Goal: Task Accomplishment & Management: Complete application form

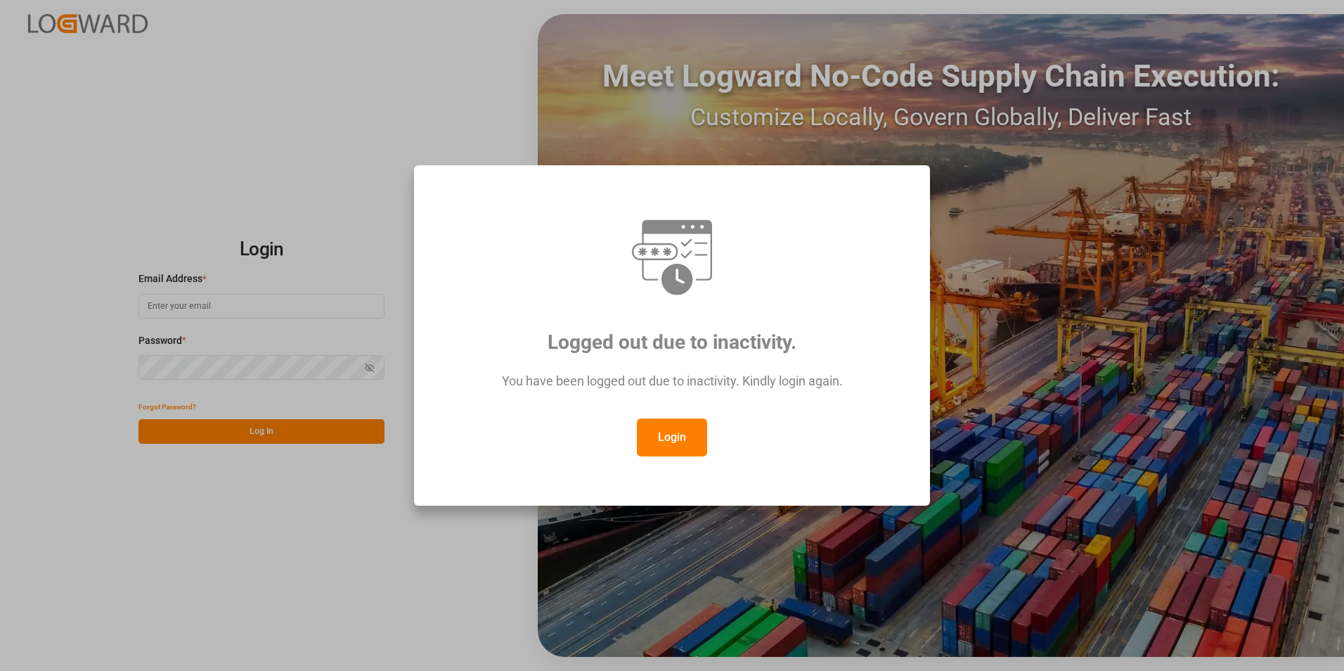
click at [692, 434] on button "Login" at bounding box center [672, 437] width 70 height 38
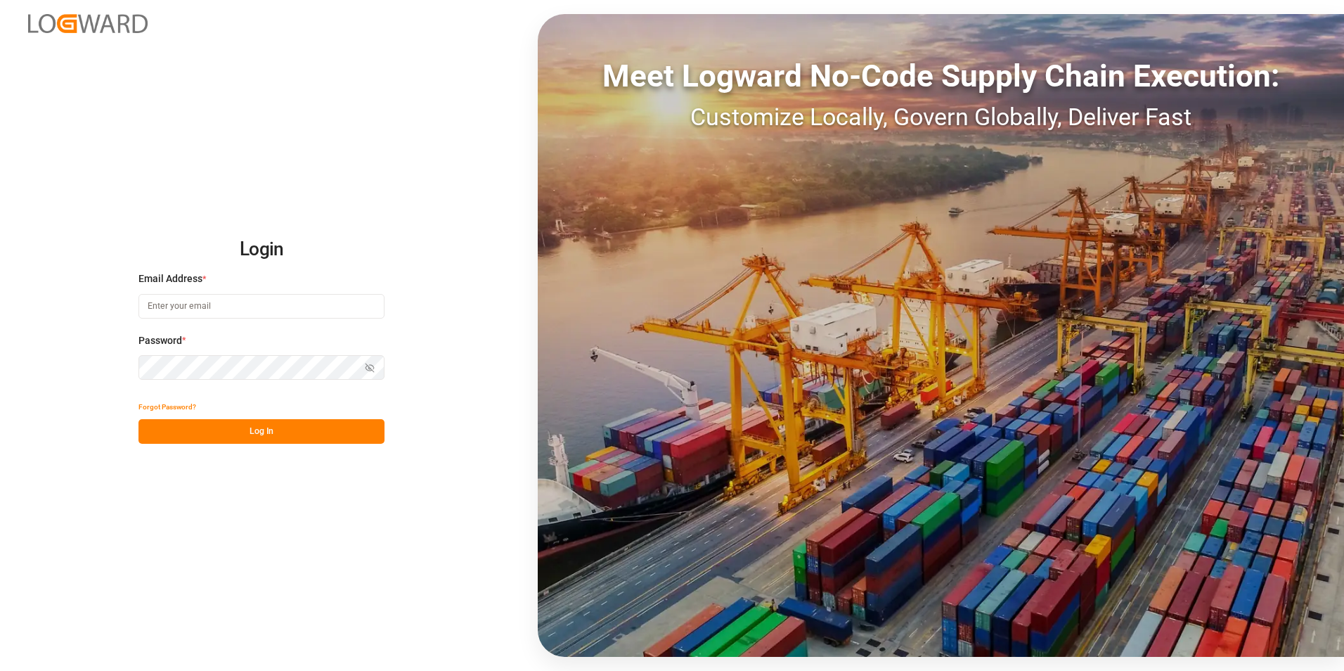
paste input "[EMAIL_ADDRESS][PERSON_NAME][DOMAIN_NAME]>"
click at [250, 433] on button "Log In" at bounding box center [261, 431] width 246 height 25
click at [369, 369] on icon "button" at bounding box center [370, 368] width 10 height 10
click at [329, 301] on input "[EMAIL_ADDRESS][PERSON_NAME][DOMAIN_NAME]>" at bounding box center [261, 306] width 246 height 25
type input "[EMAIL_ADDRESS][PERSON_NAME][DOMAIN_NAME]"
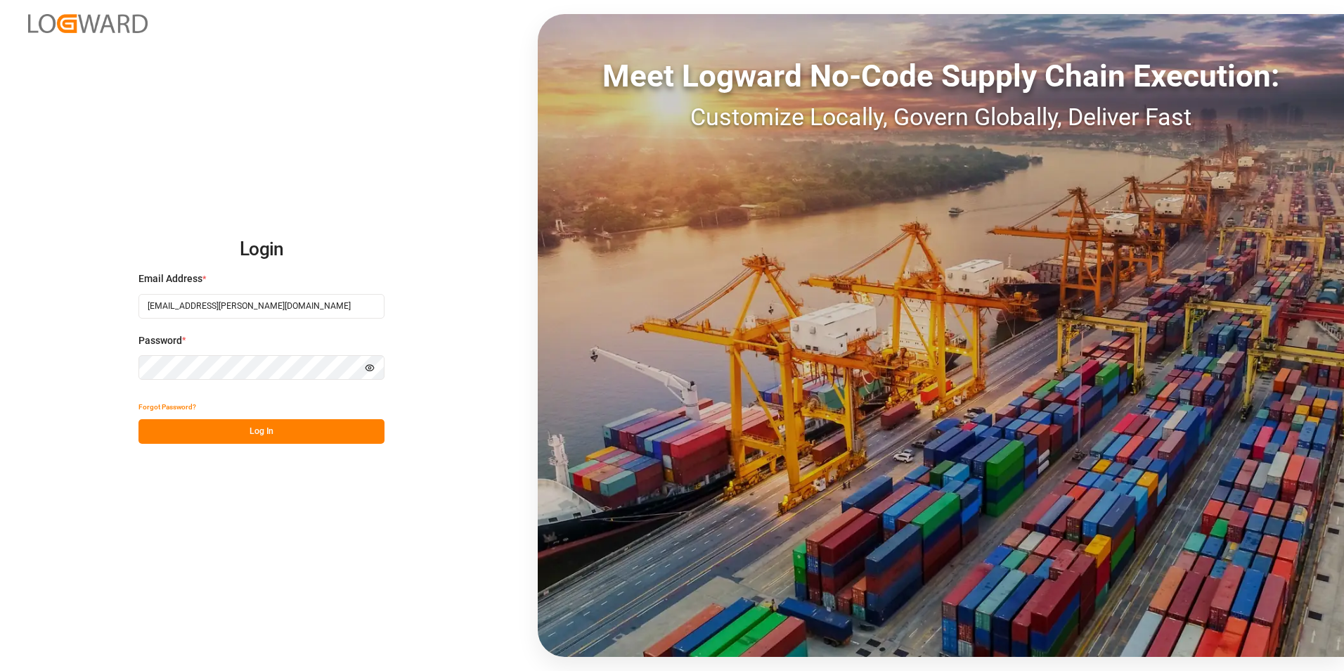
click at [323, 429] on button "Log In" at bounding box center [261, 431] width 246 height 25
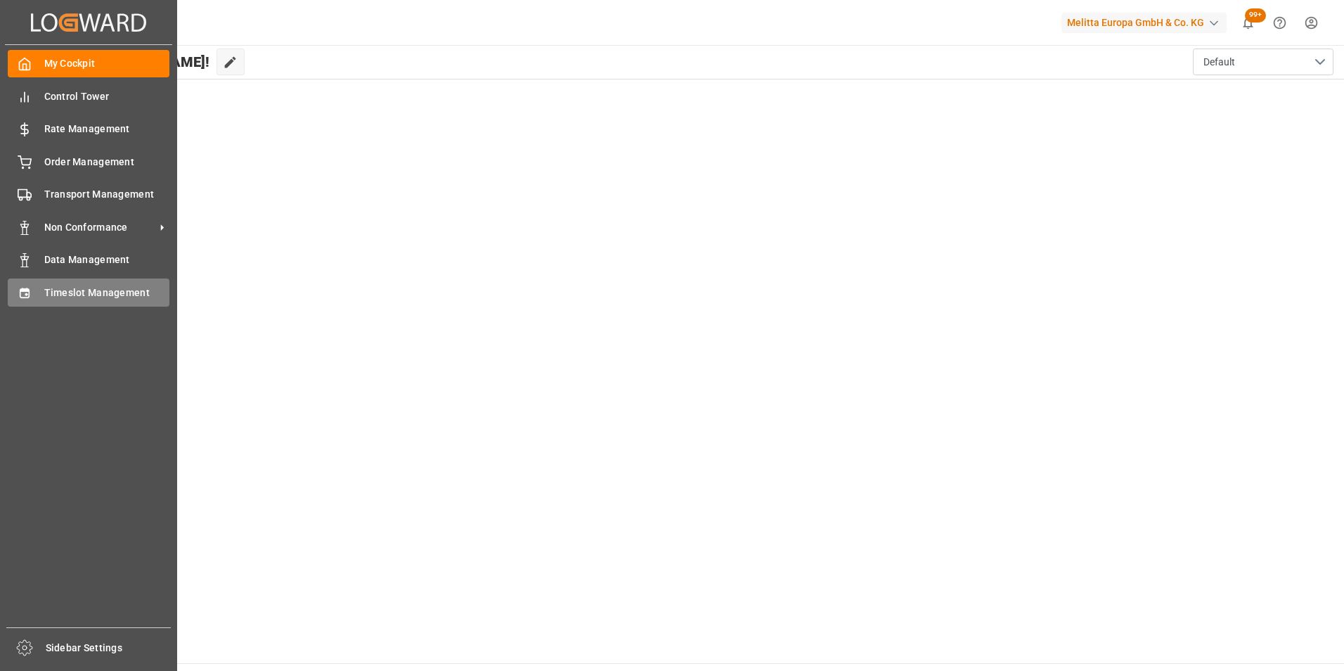
click at [92, 299] on span "Timeslot Management" at bounding box center [107, 292] width 126 height 15
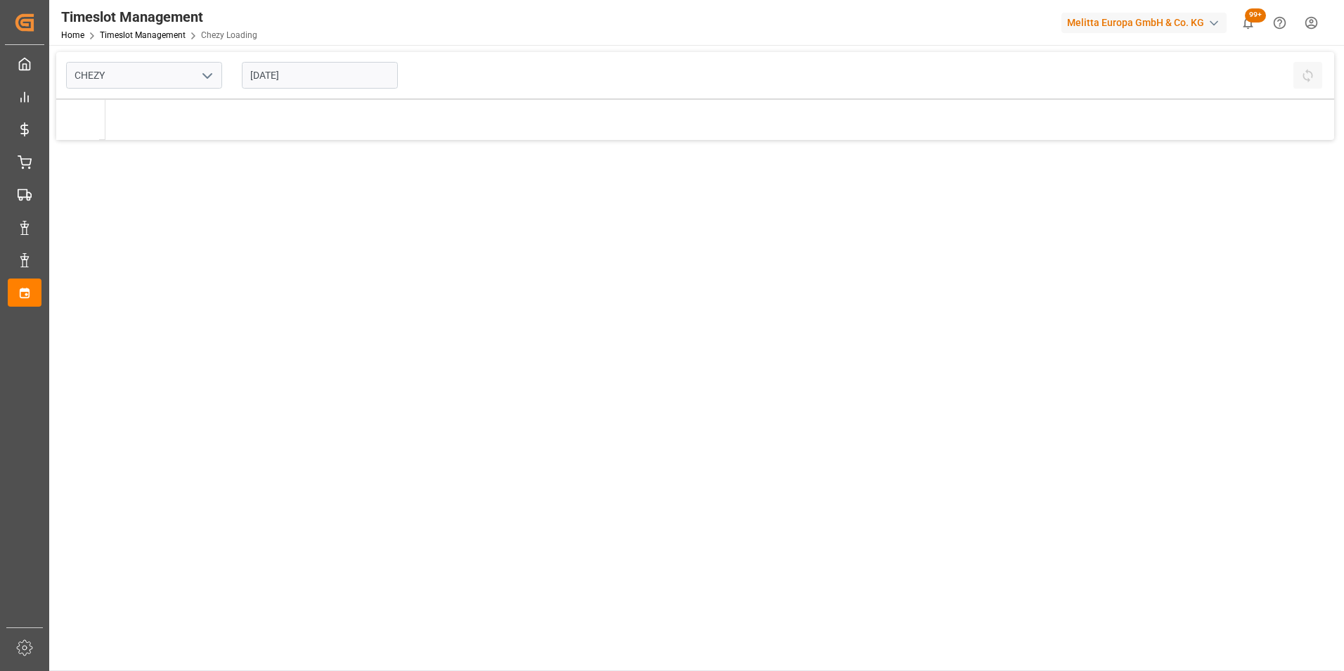
type input "Chezy Loading"
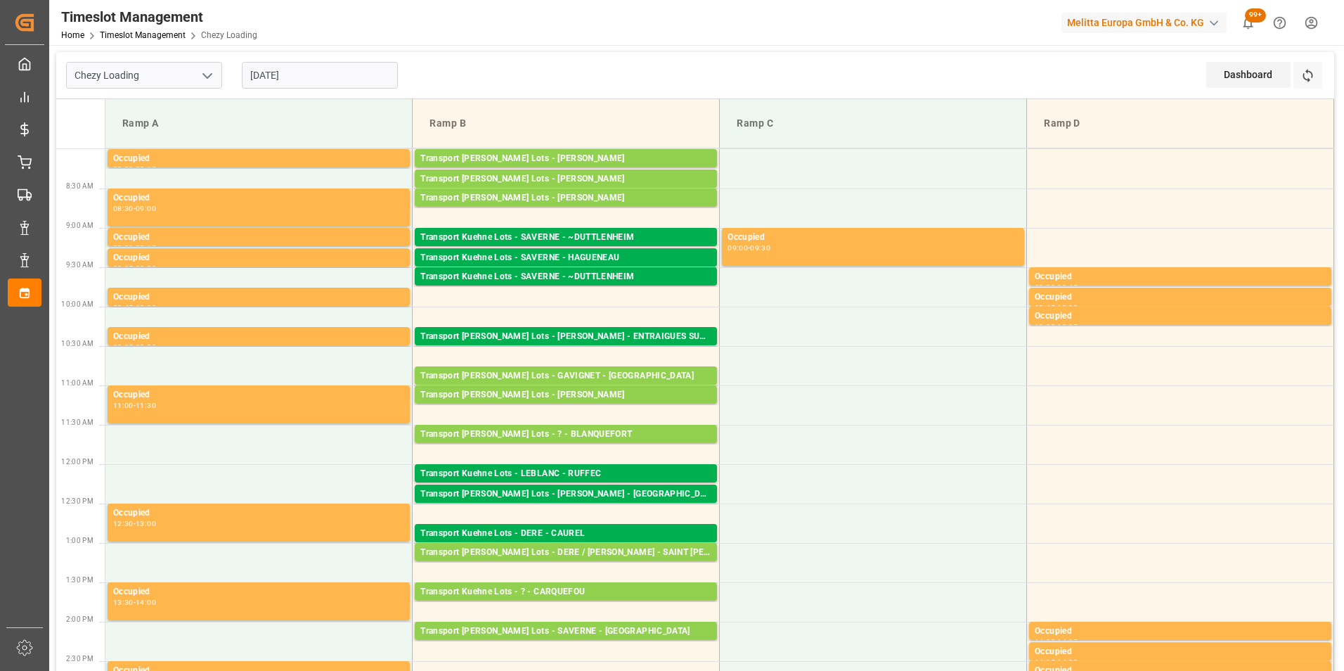
click at [279, 77] on input "[DATE]" at bounding box center [320, 75] width 156 height 27
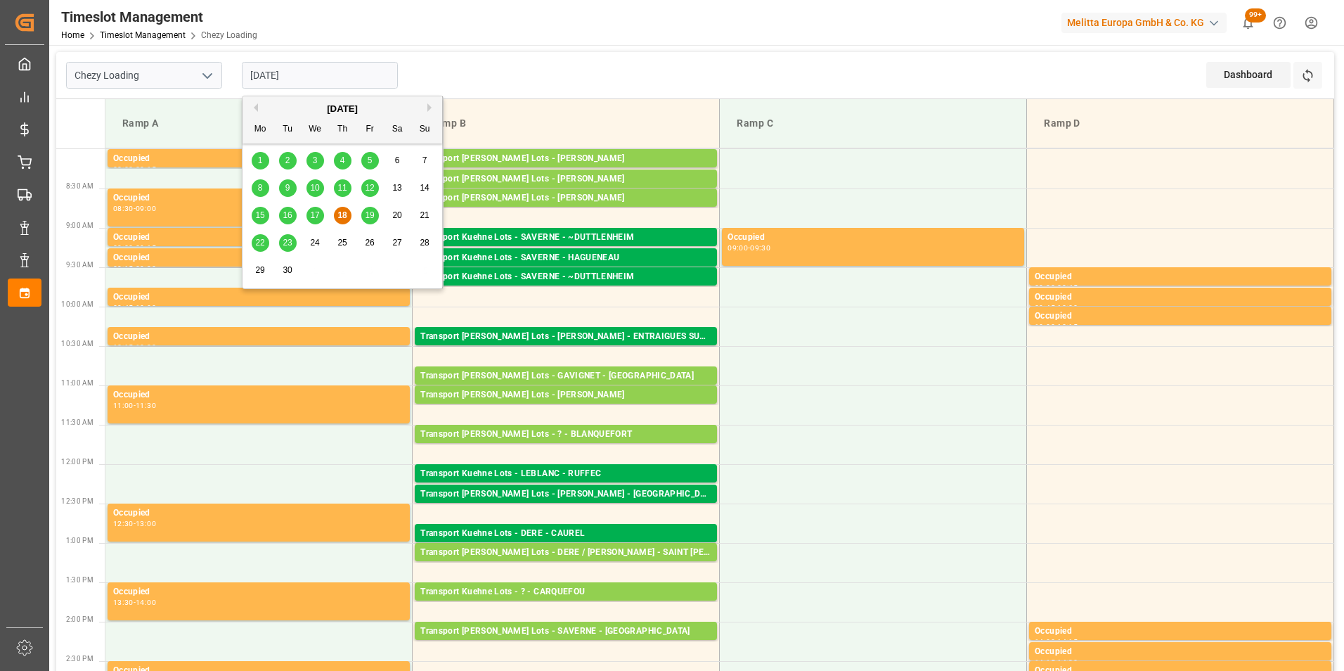
click at [367, 216] on span "19" at bounding box center [369, 215] width 9 height 10
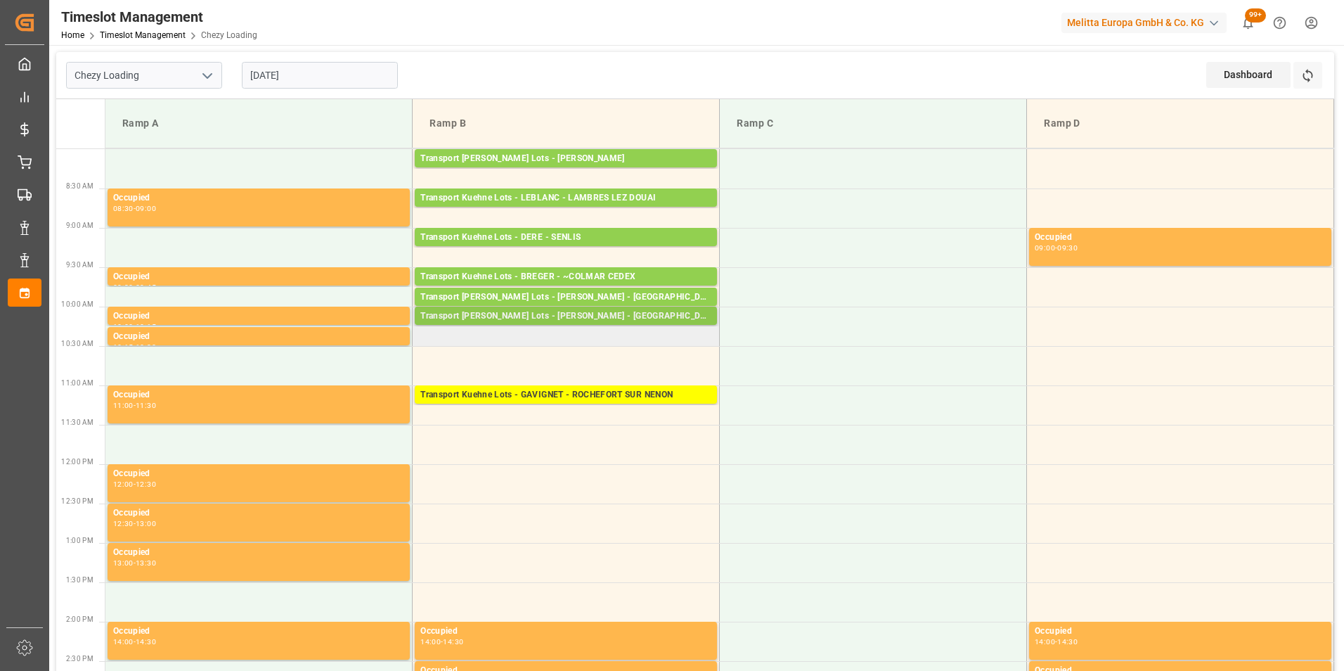
click at [588, 318] on div "Transport [PERSON_NAME] Lots - [PERSON_NAME] - [GEOGRAPHIC_DATA]" at bounding box center [565, 316] width 291 height 14
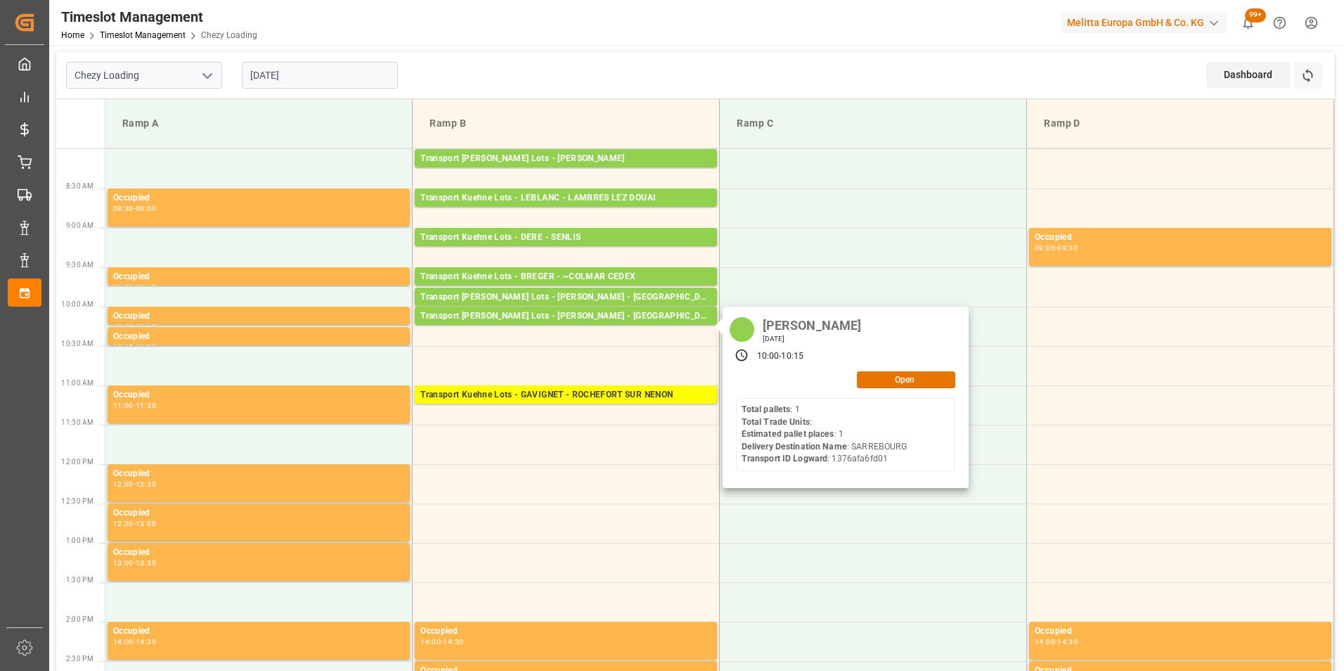
click at [299, 72] on input "[DATE]" at bounding box center [320, 75] width 156 height 27
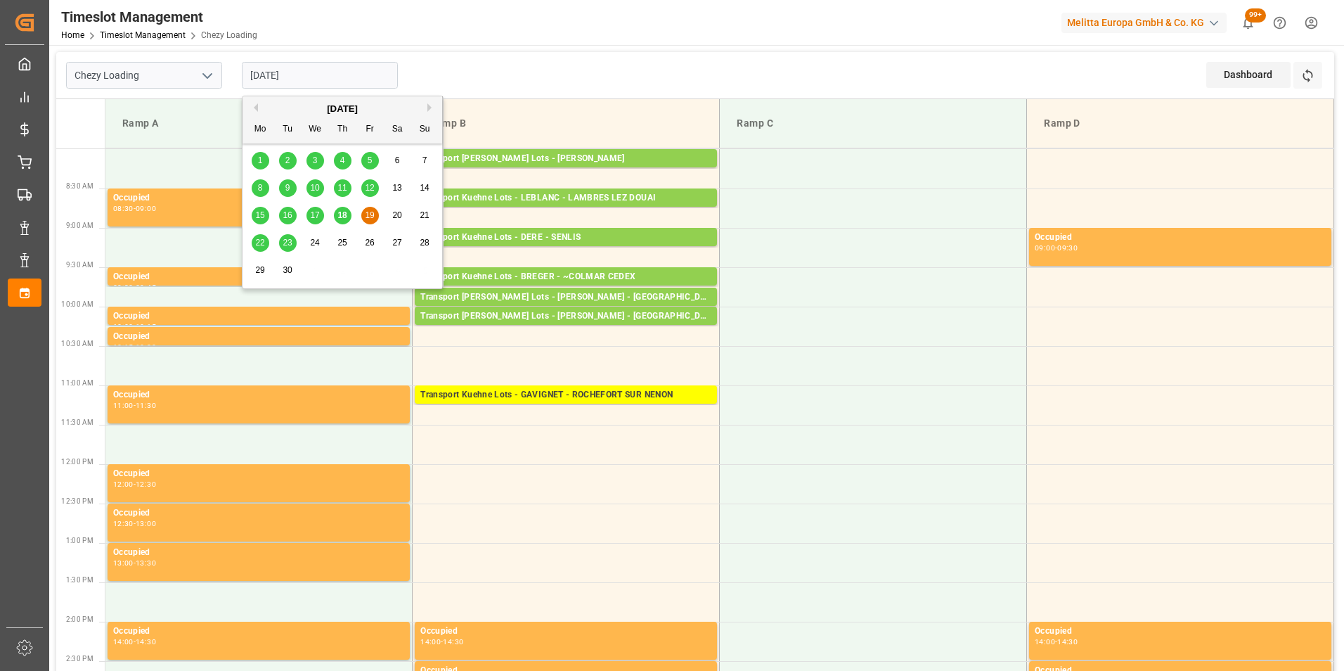
click at [341, 212] on span "18" at bounding box center [341, 215] width 9 height 10
type input "[DATE]"
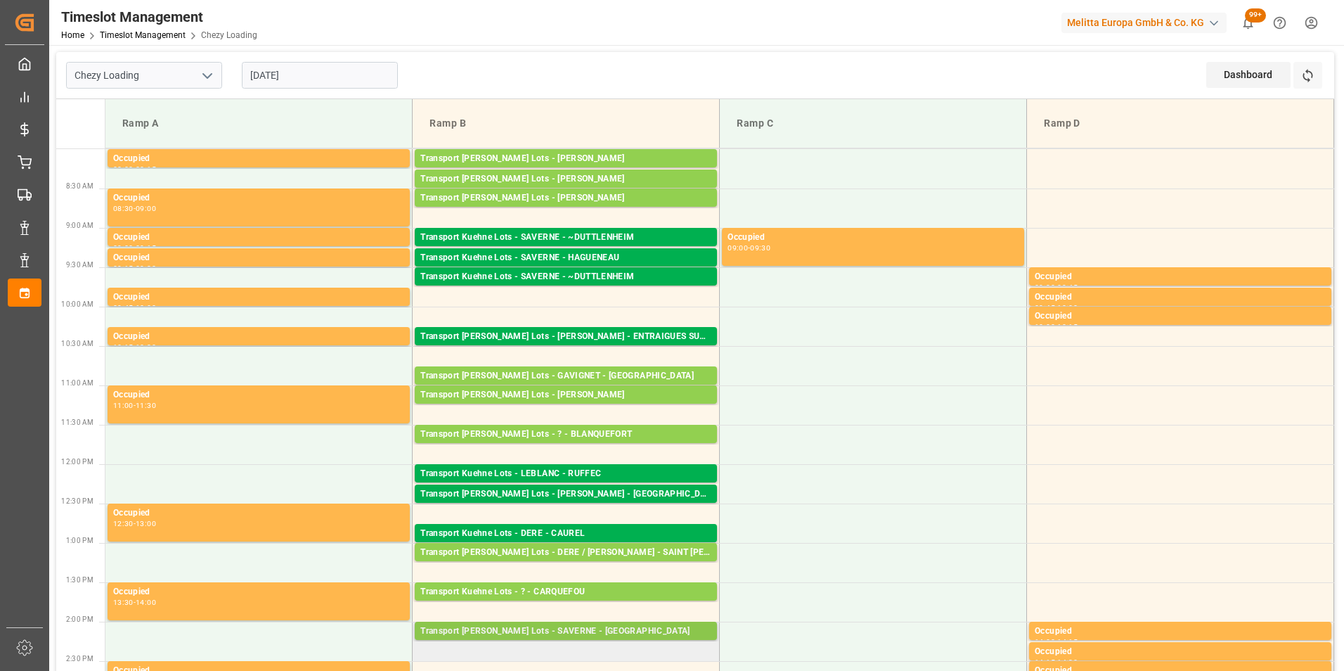
click at [626, 635] on div "Transport [PERSON_NAME] Lots - SAVERNE - [GEOGRAPHIC_DATA]" at bounding box center [565, 631] width 291 height 14
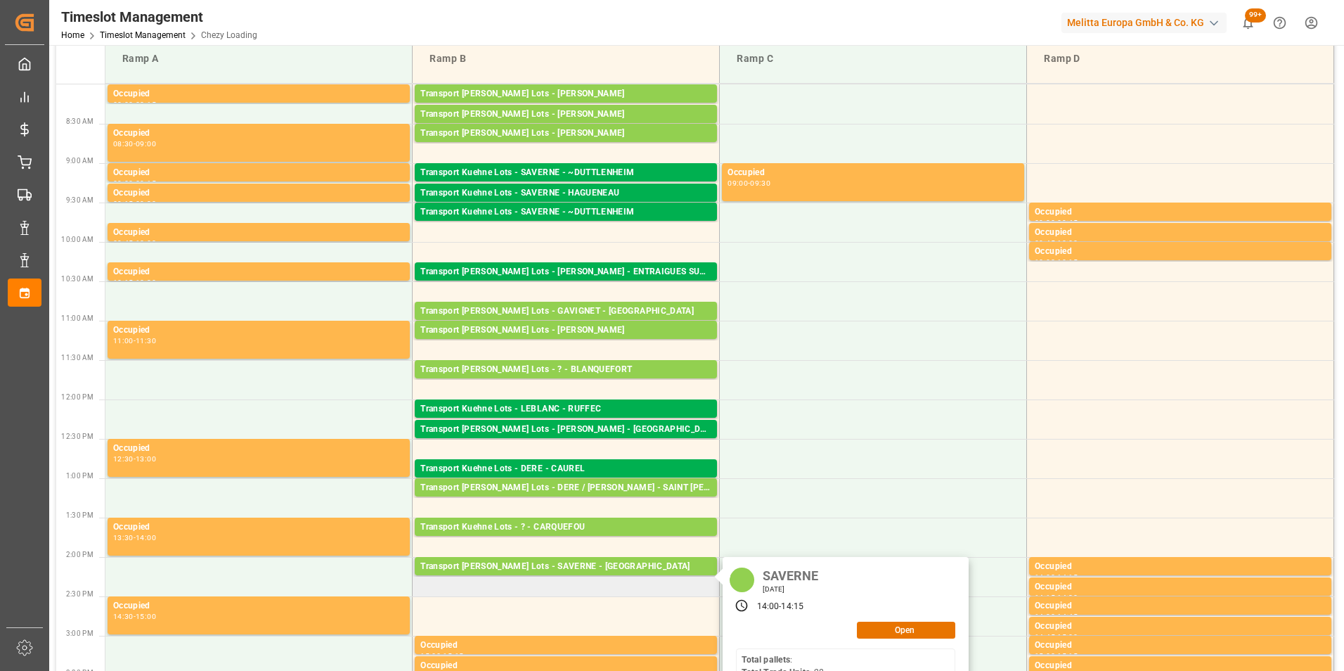
scroll to position [141, 0]
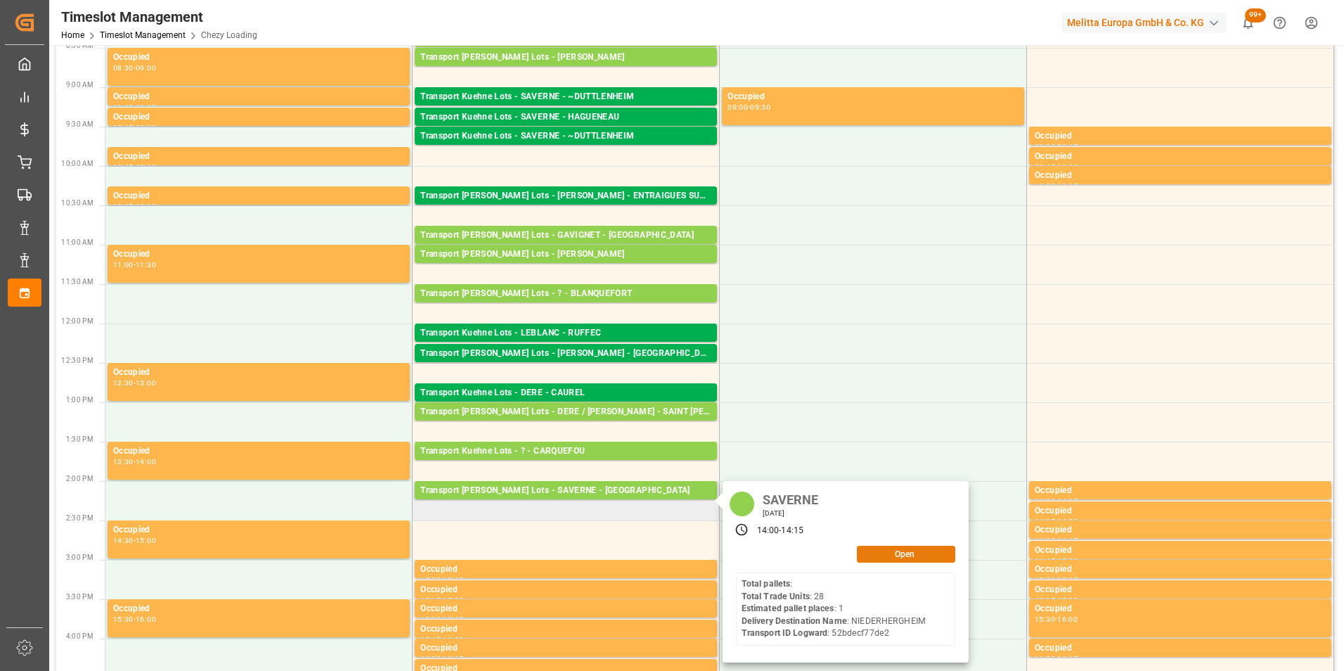
click at [889, 550] on button "Open" at bounding box center [906, 553] width 98 height 17
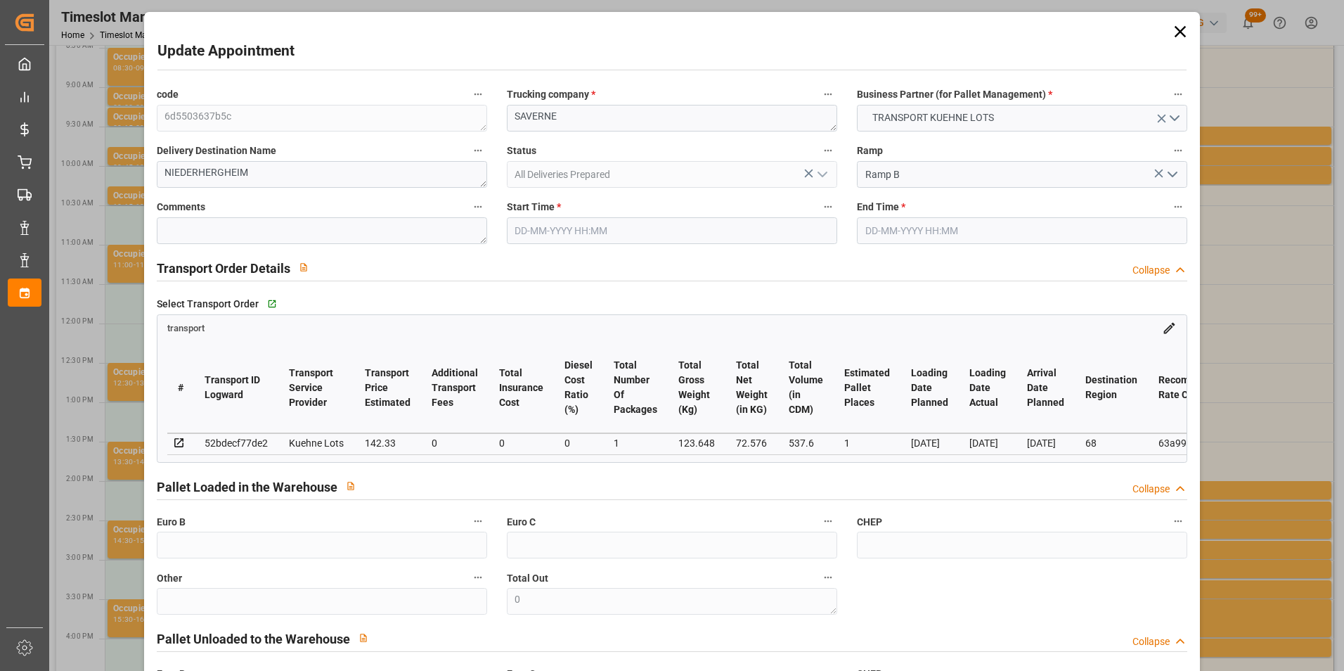
type input "[DATE] 14:00"
type input "[DATE] 14:15"
type input "[DATE] 12:26"
type input "[DATE] 11:28"
type input "[DATE]"
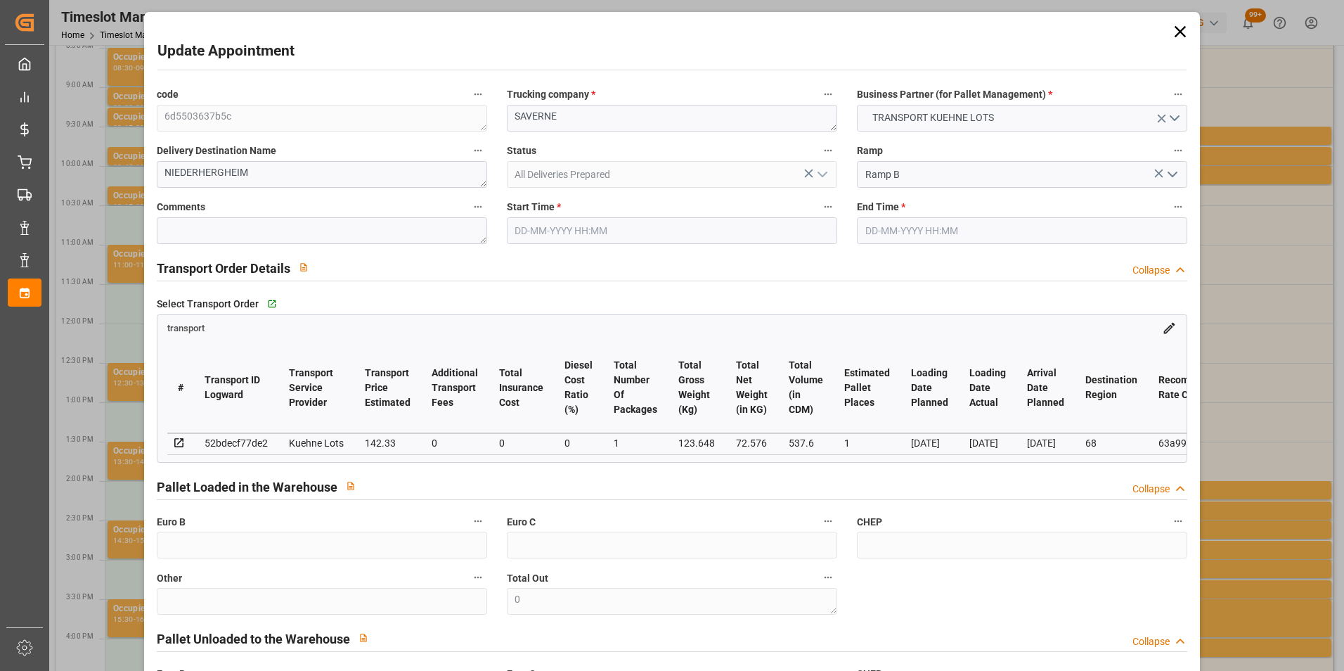
type input "[DATE]"
click at [551, 233] on input "[DATE] 14:00" at bounding box center [672, 230] width 330 height 27
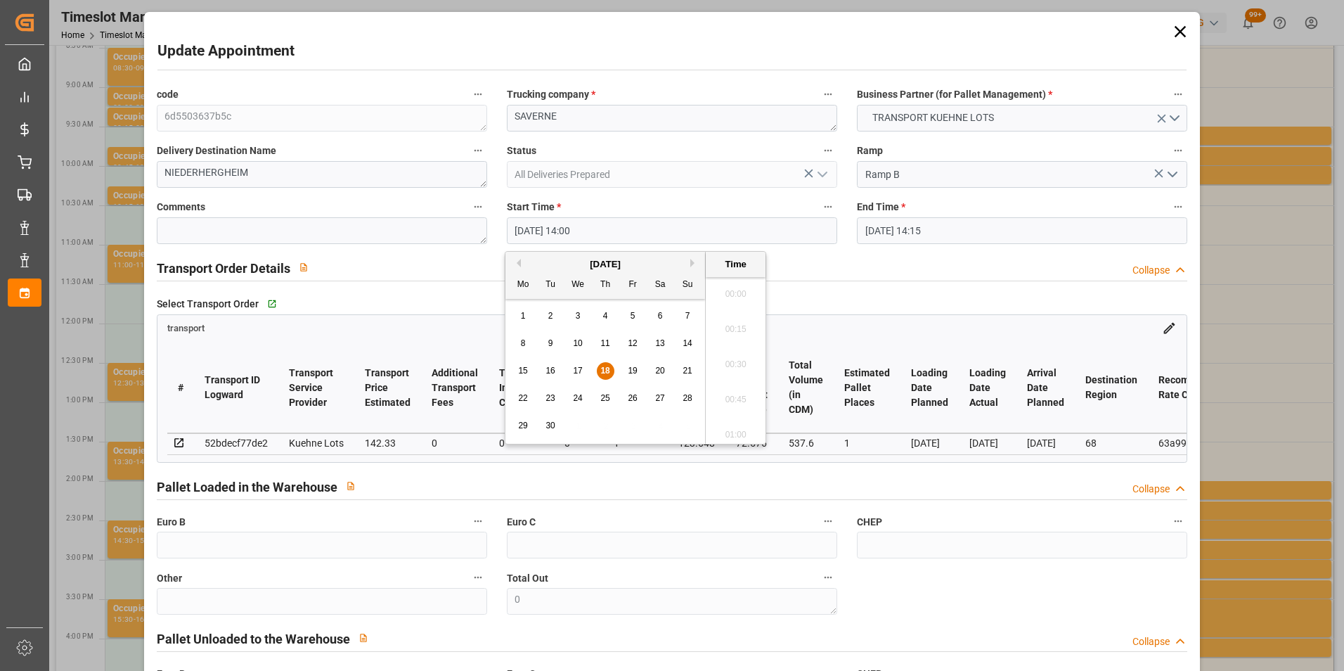
scroll to position [1903, 0]
click at [633, 368] on span "19" at bounding box center [632, 371] width 9 height 10
click at [739, 355] on li "10:30" at bounding box center [736, 359] width 60 height 35
type input "[DATE] 10:30"
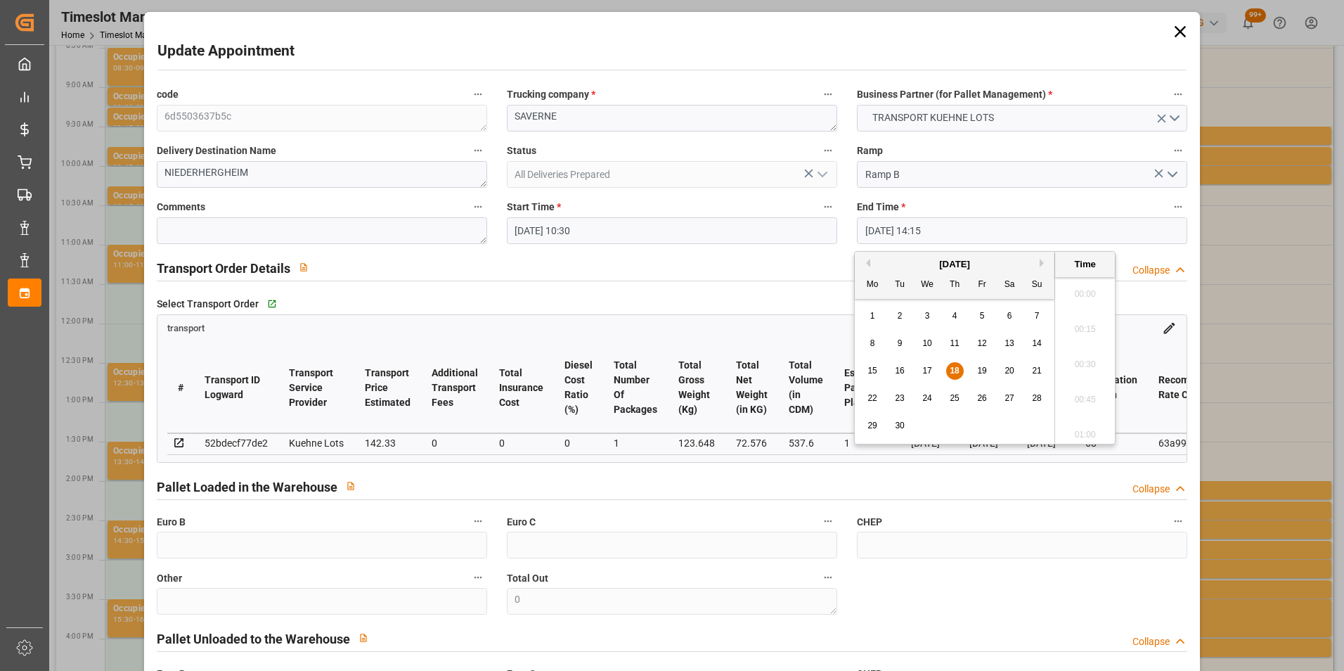
click at [877, 237] on input "[DATE] 14:15" at bounding box center [1022, 230] width 330 height 27
click at [983, 365] on div "19" at bounding box center [983, 371] width 18 height 17
click at [1080, 288] on li "10:45" at bounding box center [1085, 289] width 60 height 35
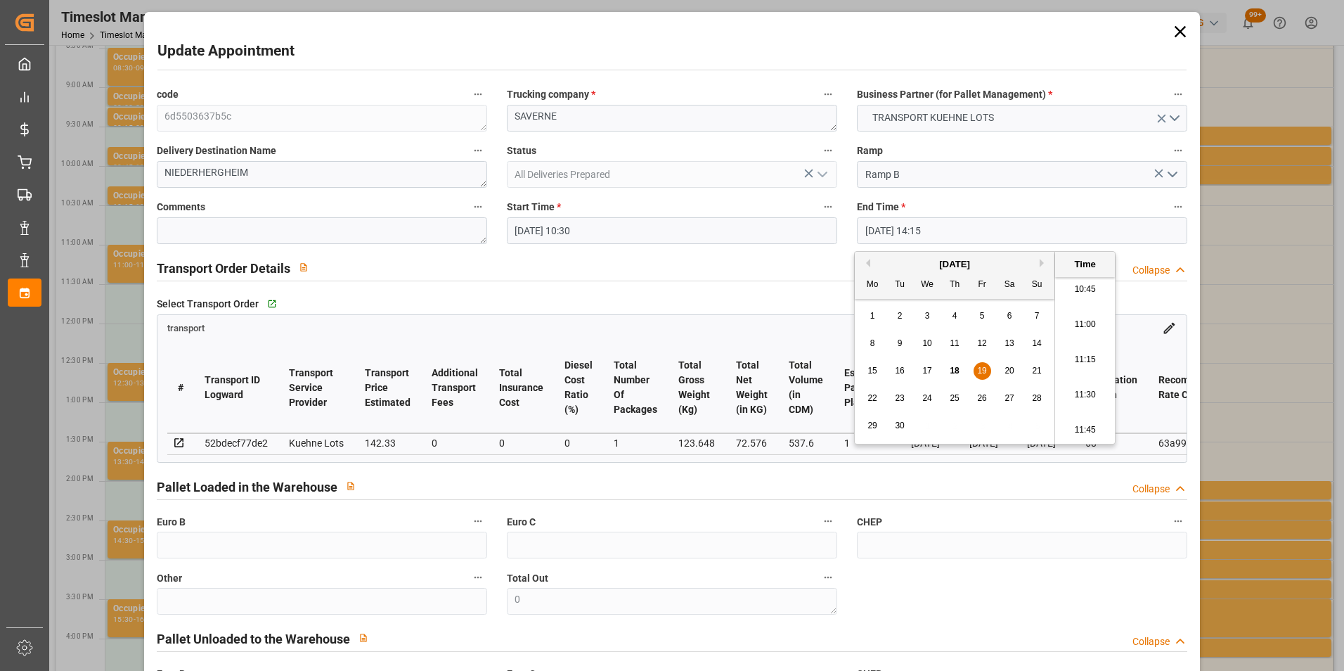
type input "[DATE] 10:45"
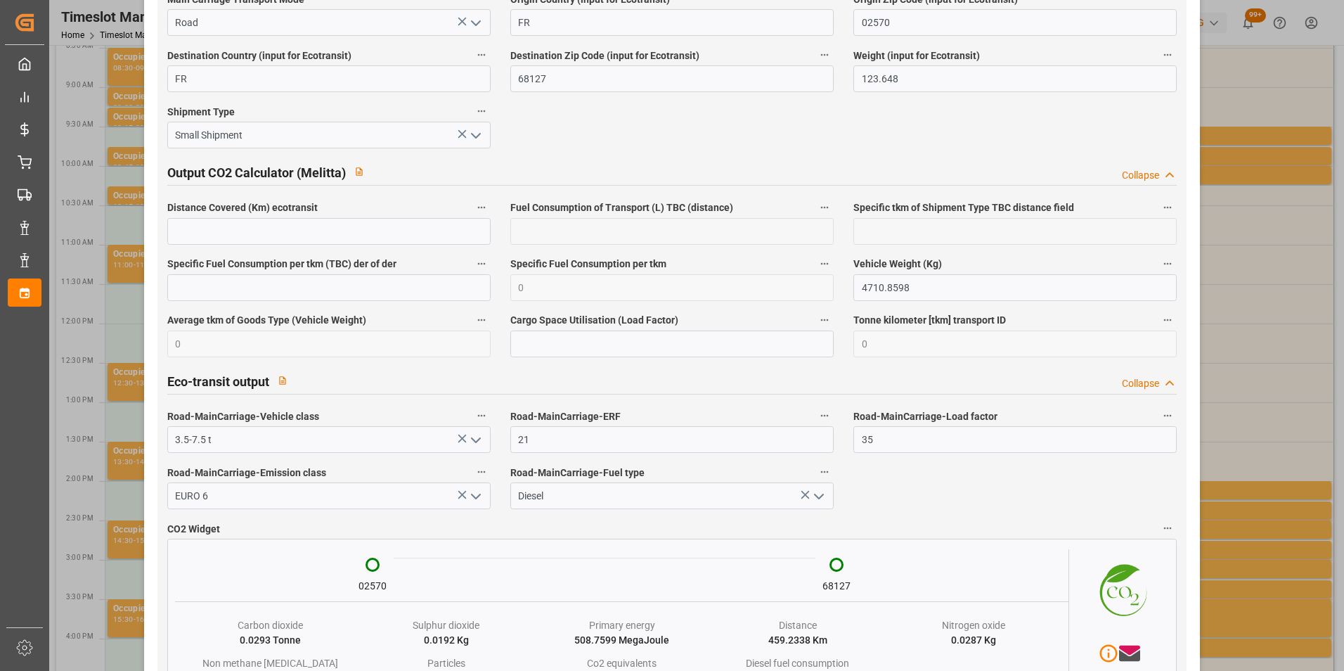
scroll to position [2294, 0]
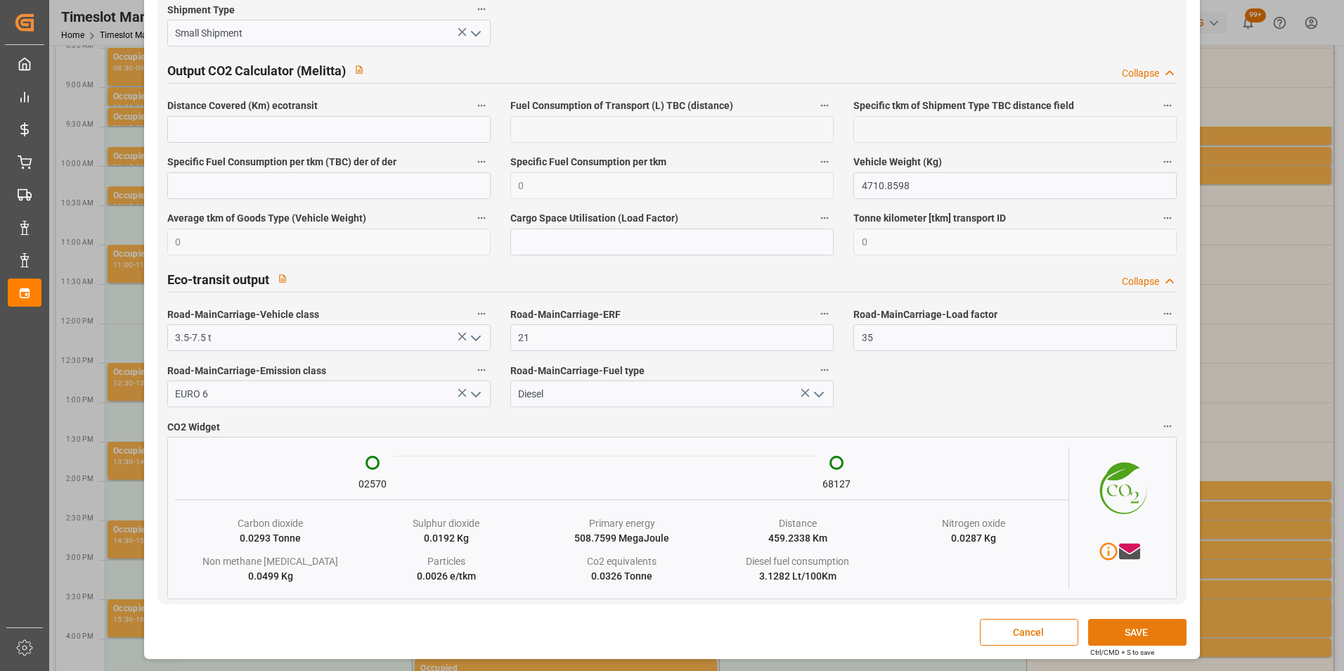
click at [1142, 626] on button "SAVE" at bounding box center [1137, 632] width 98 height 27
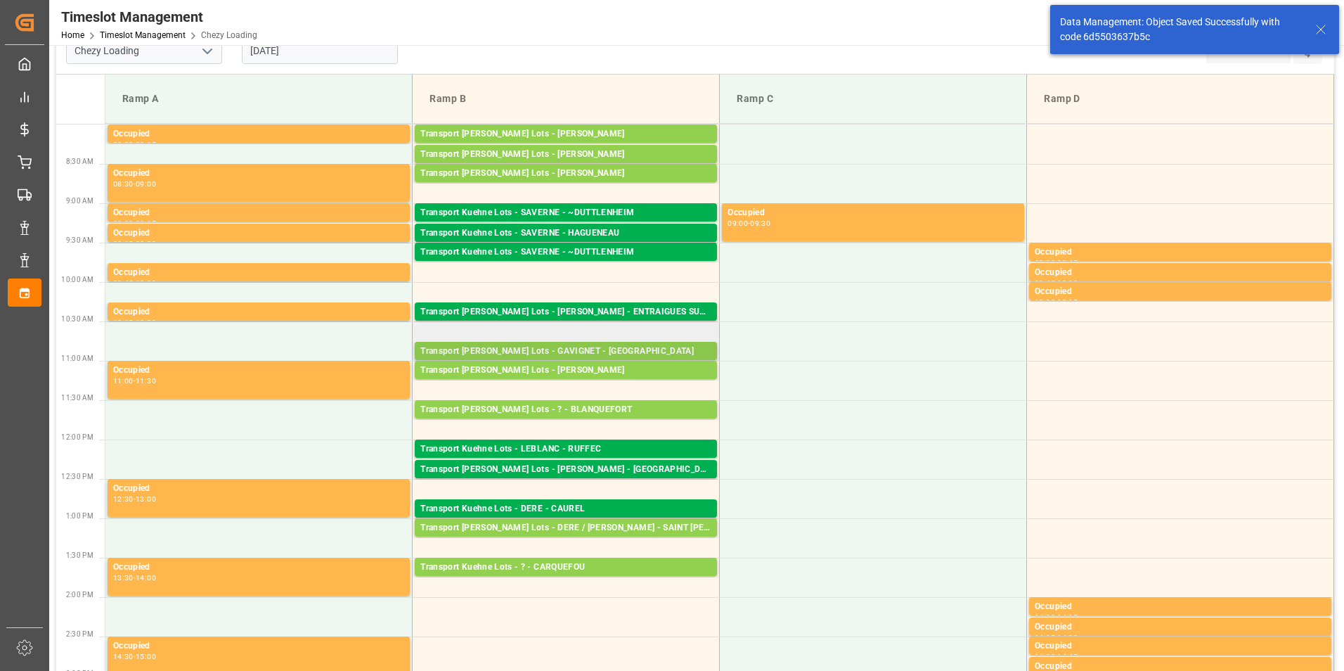
scroll to position [0, 0]
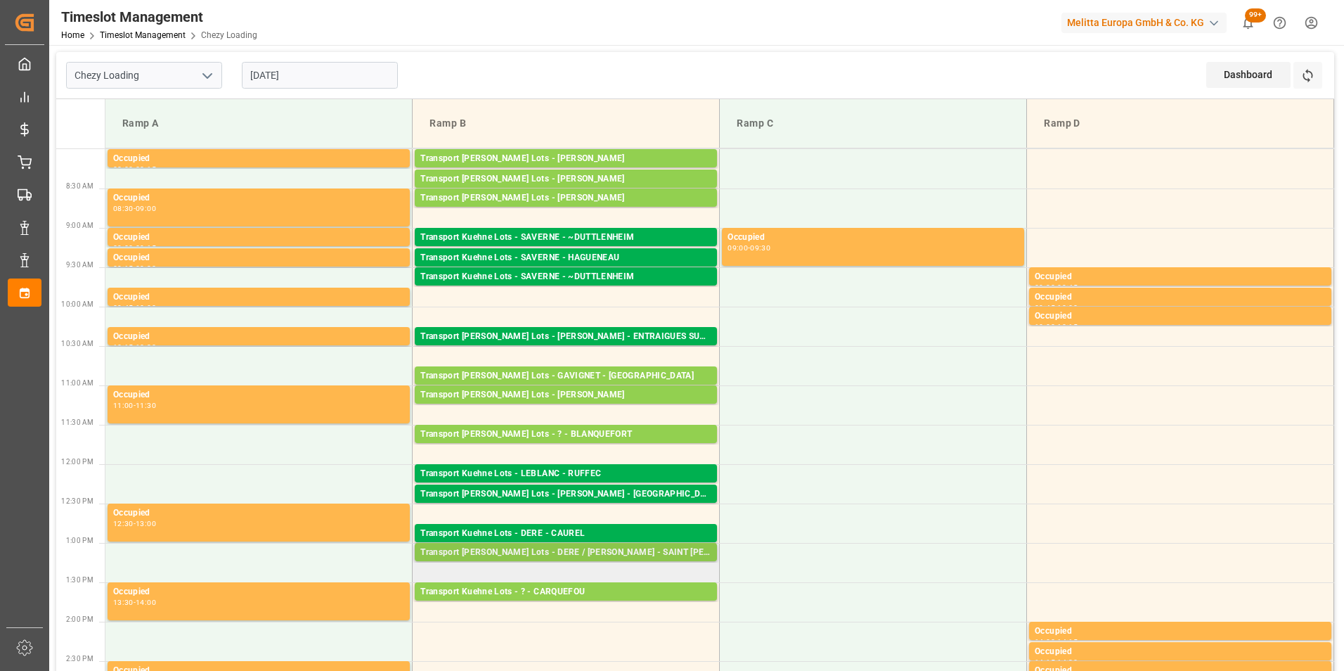
drag, startPoint x: 617, startPoint y: 549, endPoint x: 590, endPoint y: 549, distance: 26.7
click at [590, 549] on div "Transport [PERSON_NAME] Lots - DERE / [PERSON_NAME] - SAINT [PERSON_NAME] DU CR…" at bounding box center [565, 552] width 291 height 14
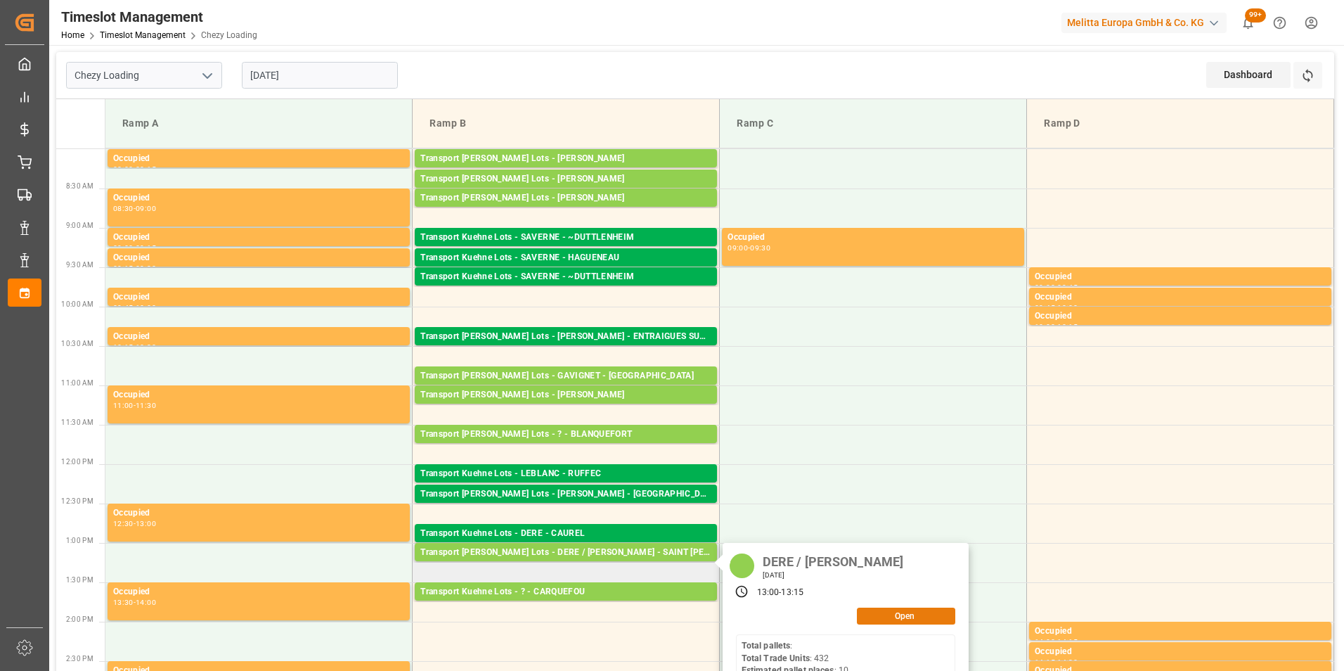
click at [902, 614] on button "Open" at bounding box center [906, 615] width 98 height 17
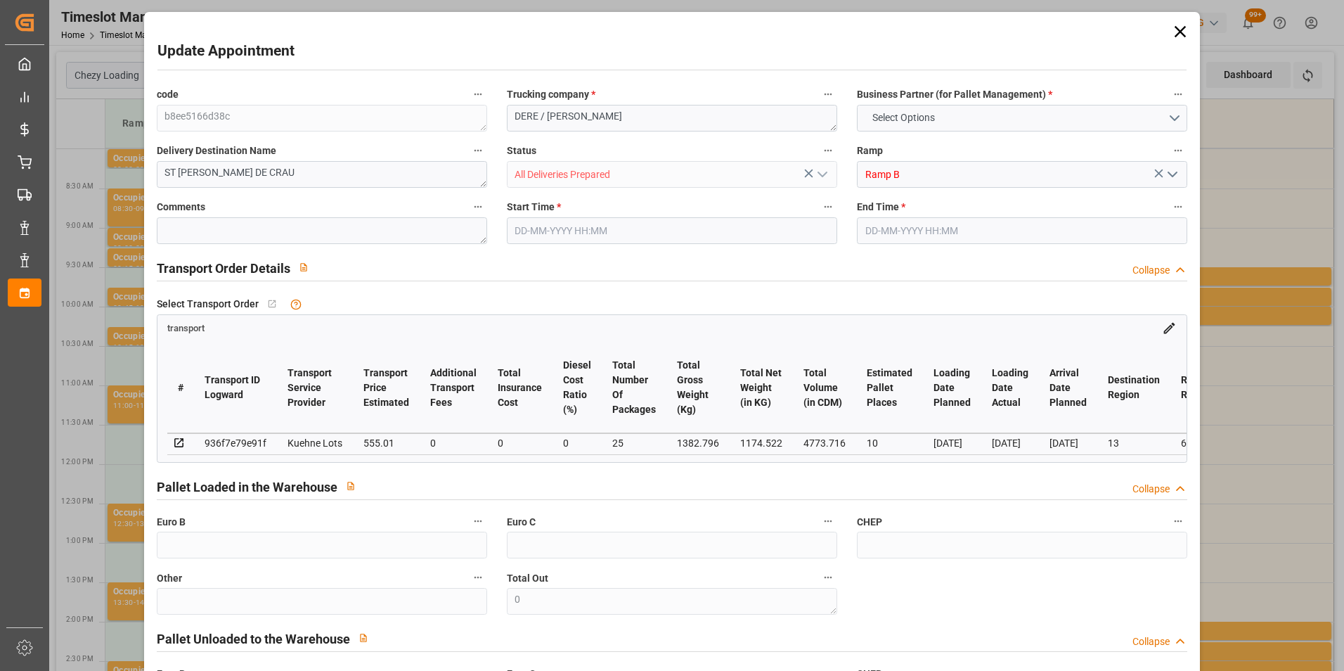
type input "10"
type input "555.01"
type input "0"
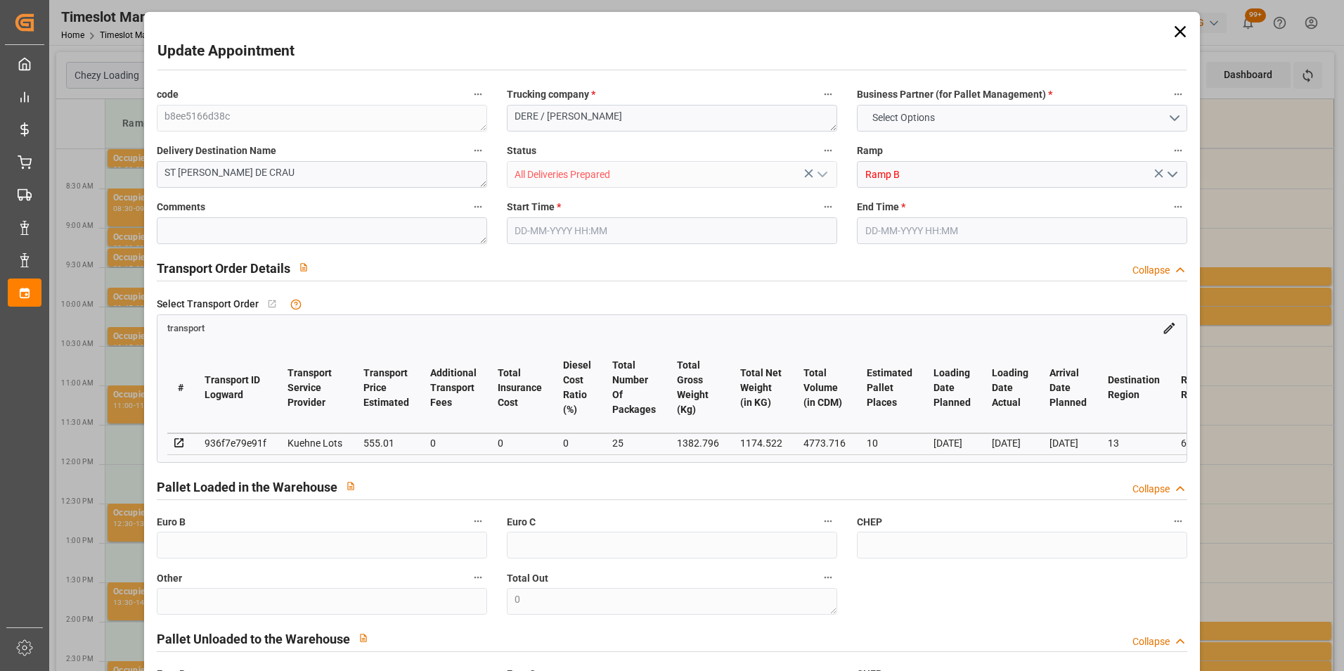
type input "555.01"
type input "0"
type input "25"
type input "1174.522"
type input "2440.796"
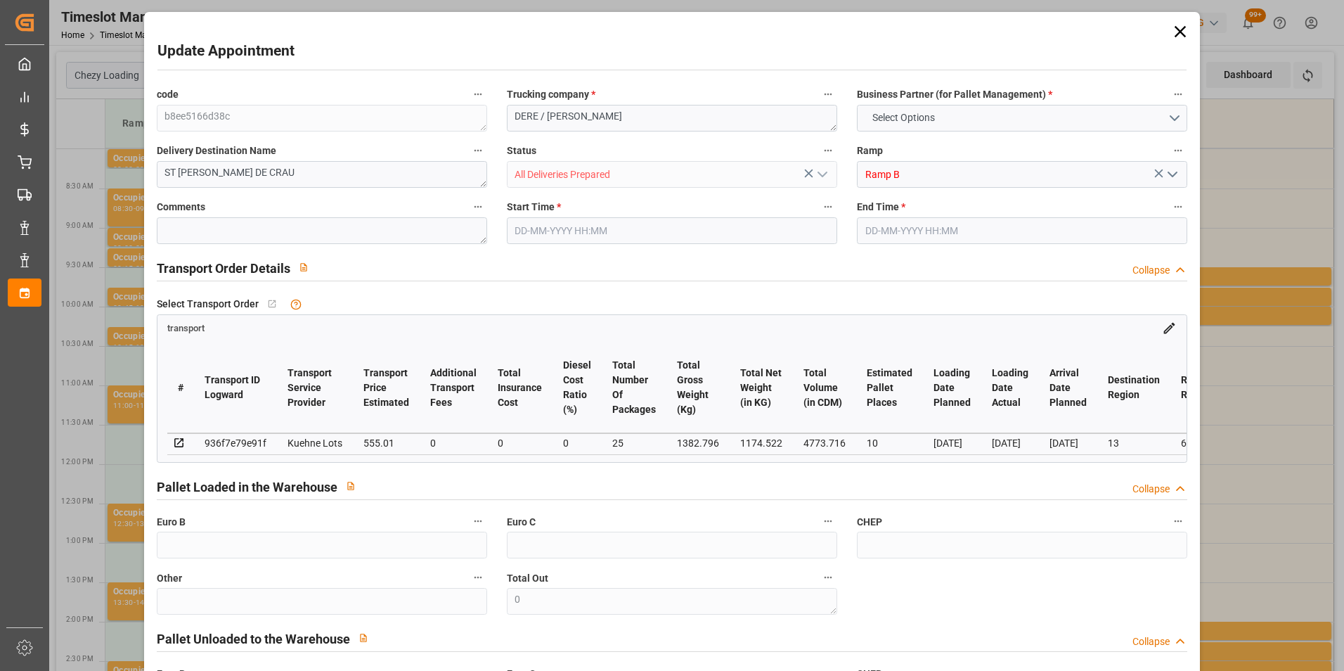
type input "4773.716"
type input "13"
type input "0"
type input "432"
type input "46"
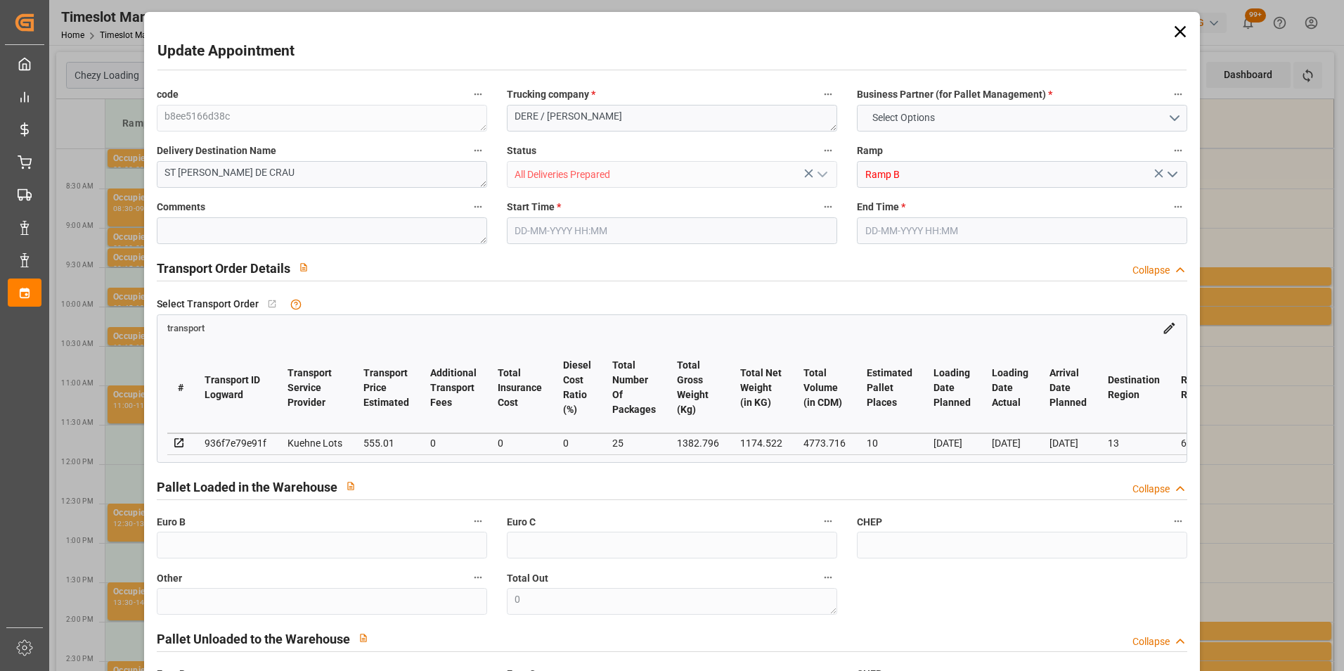
type input "101"
type input "1382.796"
type input "0"
type input "4710.8598"
type input "0"
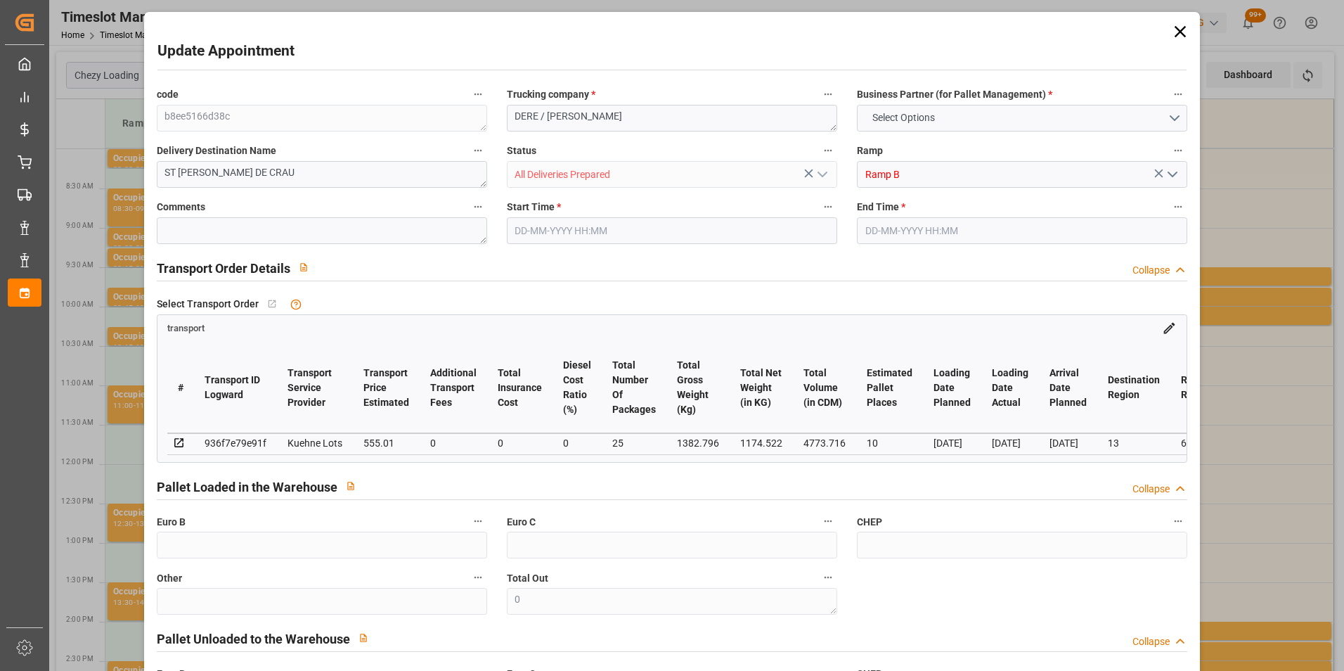
type input "0"
type input "21"
type input "35"
type input "[DATE] 13:00"
type input "[DATE] 13:15"
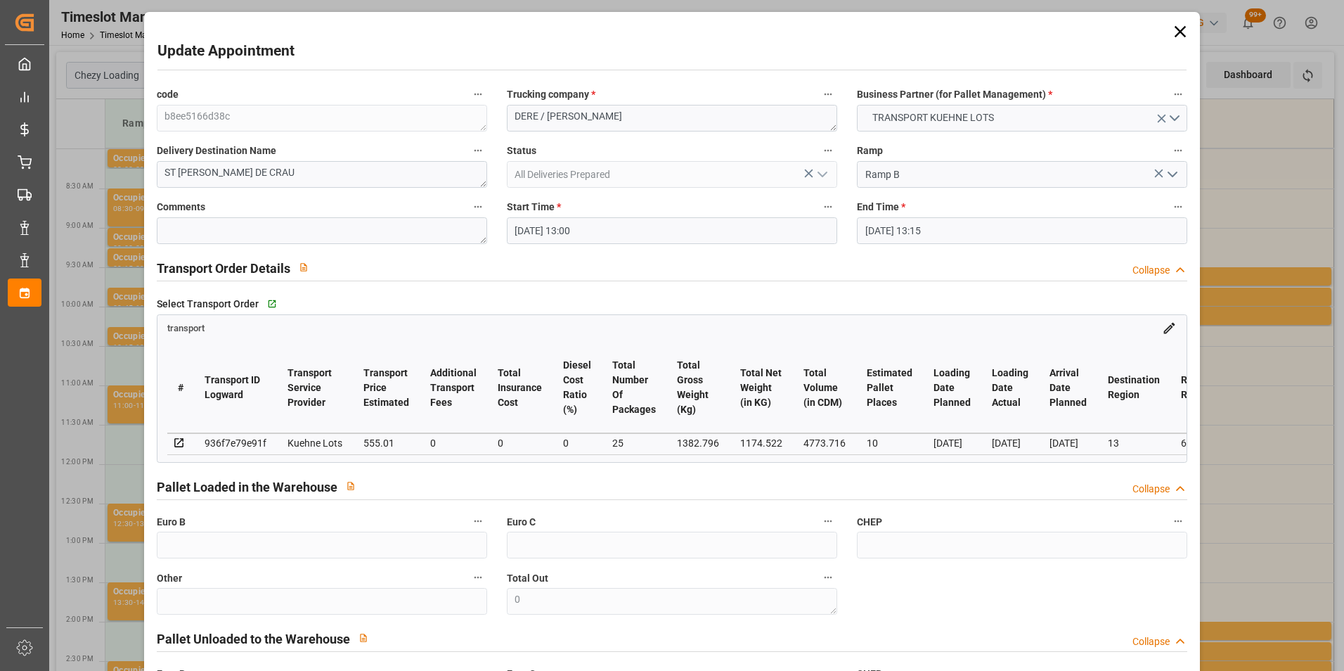
type input "[DATE] 12:53"
type input "[DATE] 11:25"
type input "[DATE]"
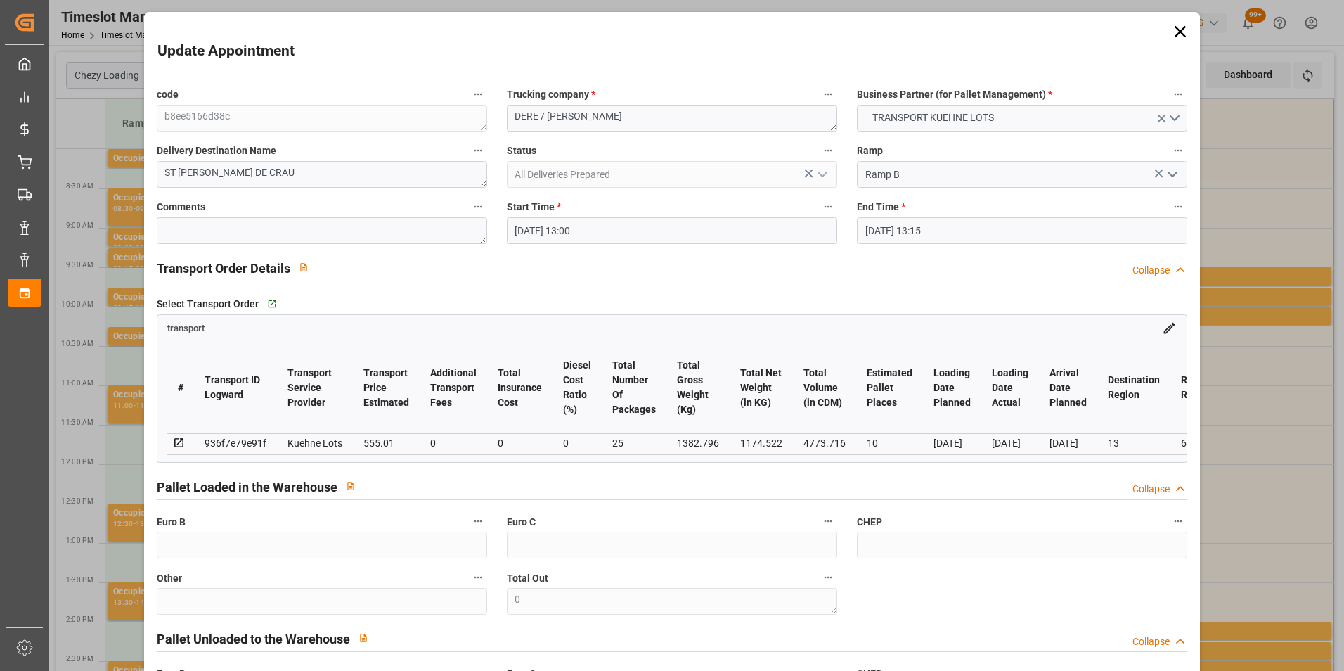
click at [564, 231] on input "[DATE] 13:00" at bounding box center [672, 230] width 330 height 27
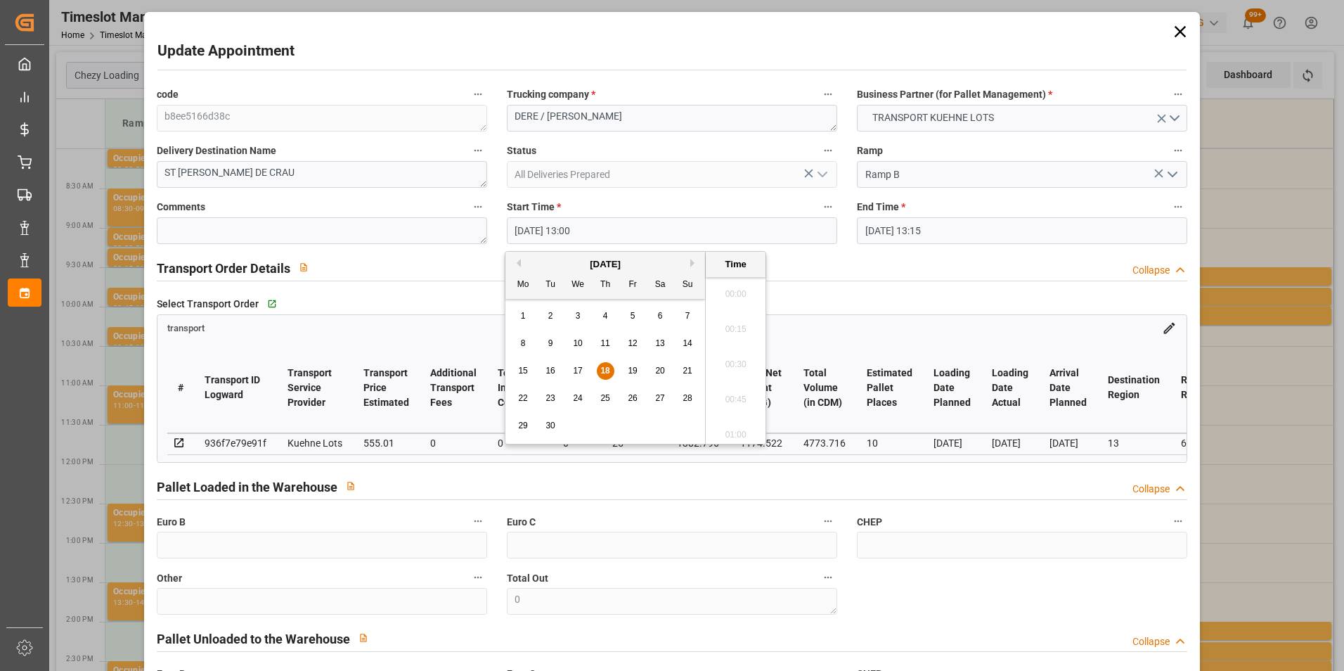
scroll to position [1762, 0]
click at [634, 363] on div "19" at bounding box center [633, 371] width 18 height 17
click at [742, 358] on li "12:00" at bounding box center [736, 359] width 60 height 35
click at [590, 224] on input "[DATE] 12:00" at bounding box center [672, 230] width 330 height 27
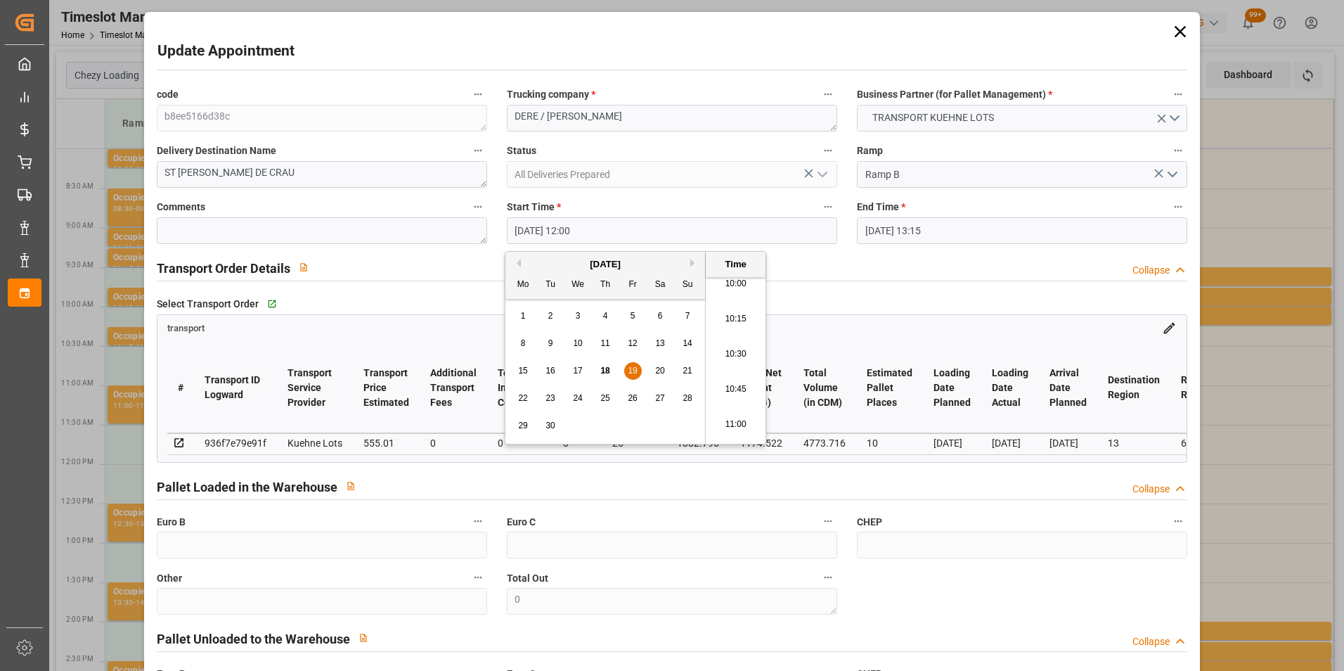
scroll to position [1411, 0]
click at [737, 422] on li "11:00" at bounding box center [736, 430] width 60 height 35
type input "[DATE] 11:00"
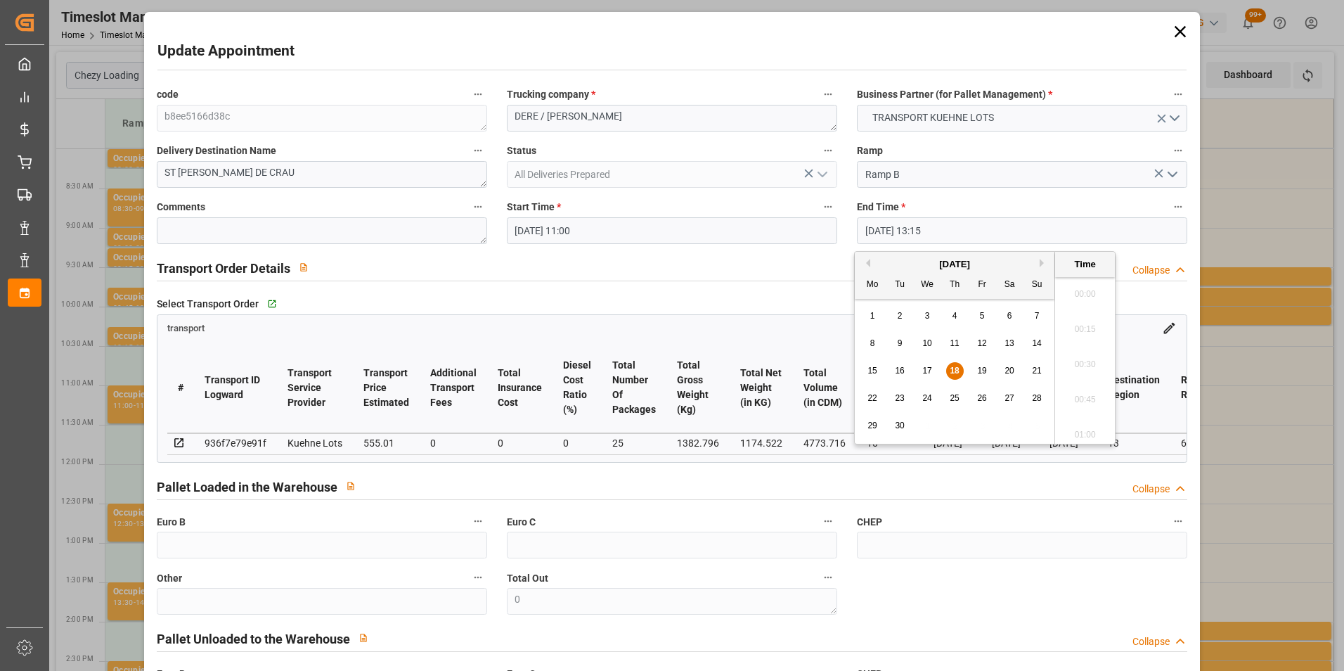
click at [888, 234] on input "[DATE] 13:15" at bounding box center [1022, 230] width 330 height 27
click at [985, 373] on span "19" at bounding box center [981, 371] width 9 height 10
click at [1091, 360] on li "11:15" at bounding box center [1085, 359] width 60 height 35
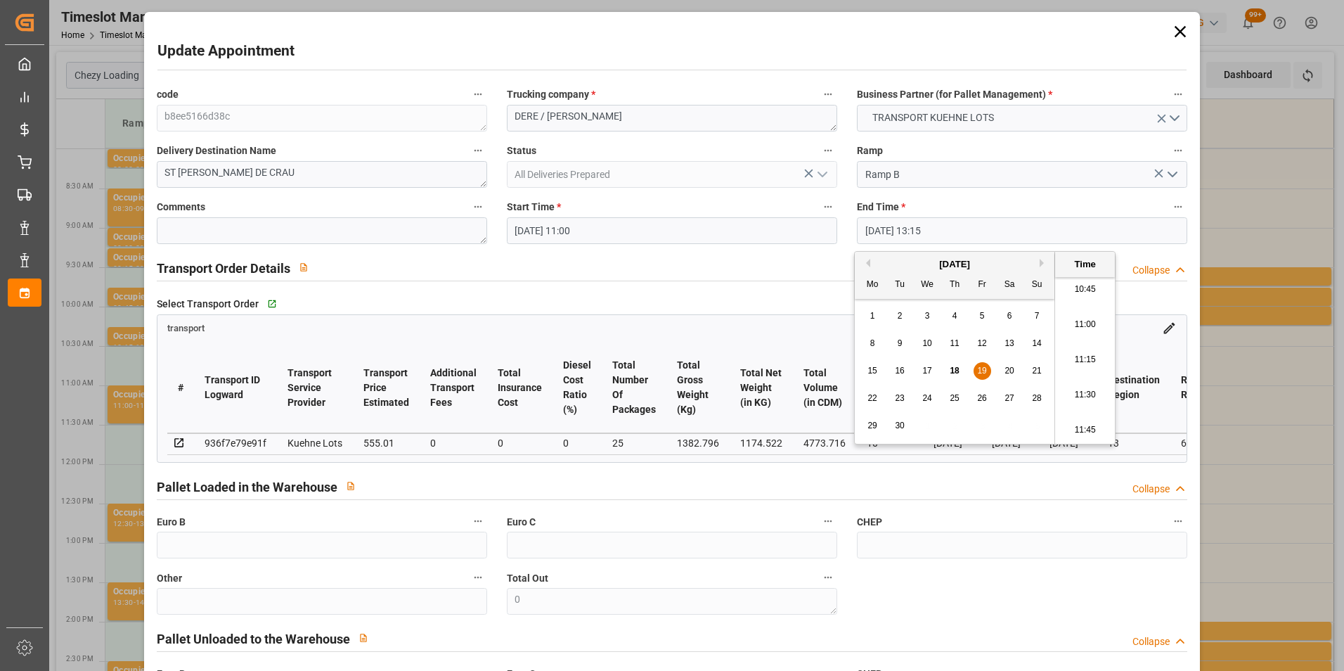
type input "[DATE] 11:15"
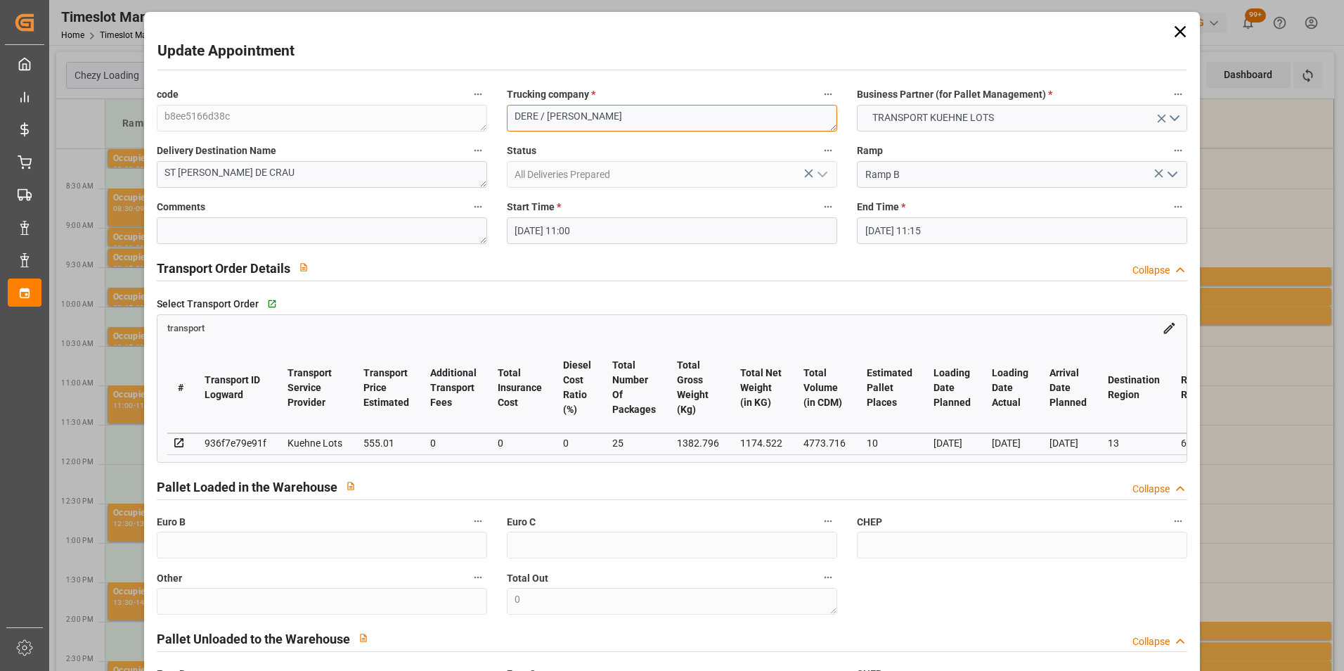
click at [406, 118] on div "code b8ee5166d38c Trucking company * DERE / [PERSON_NAME] Business Partner (for…" at bounding box center [672, 426] width 1051 height 692
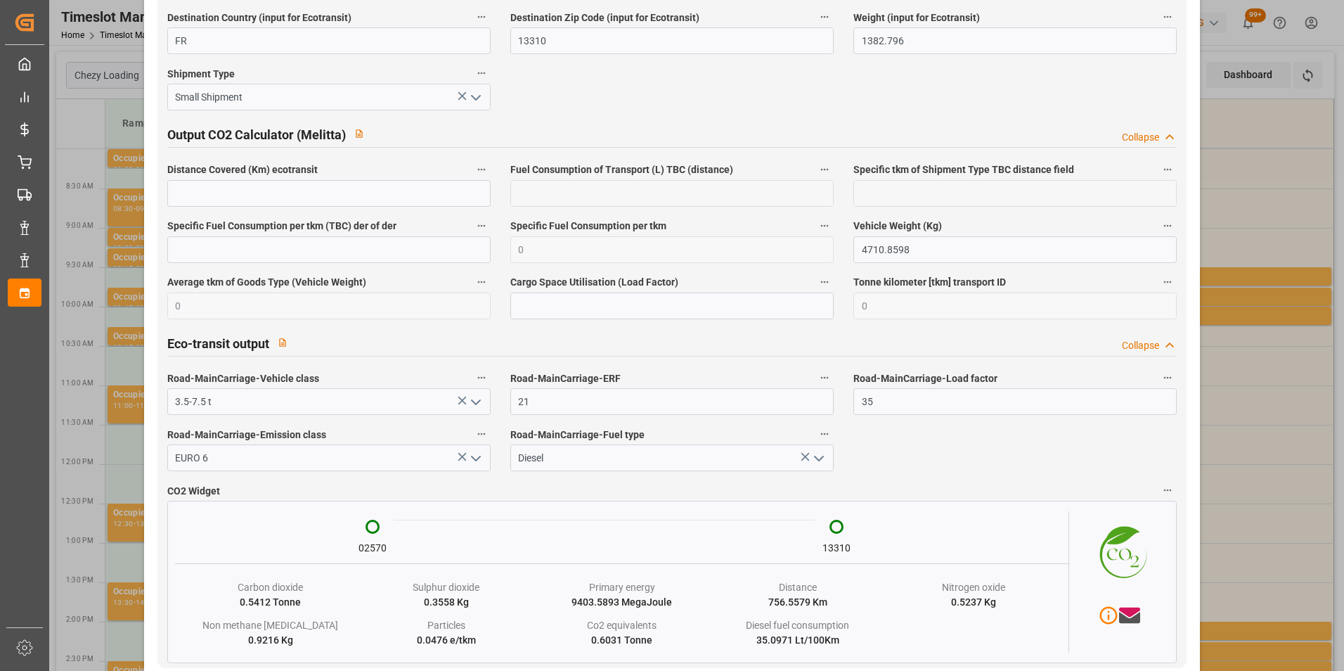
scroll to position [2315, 0]
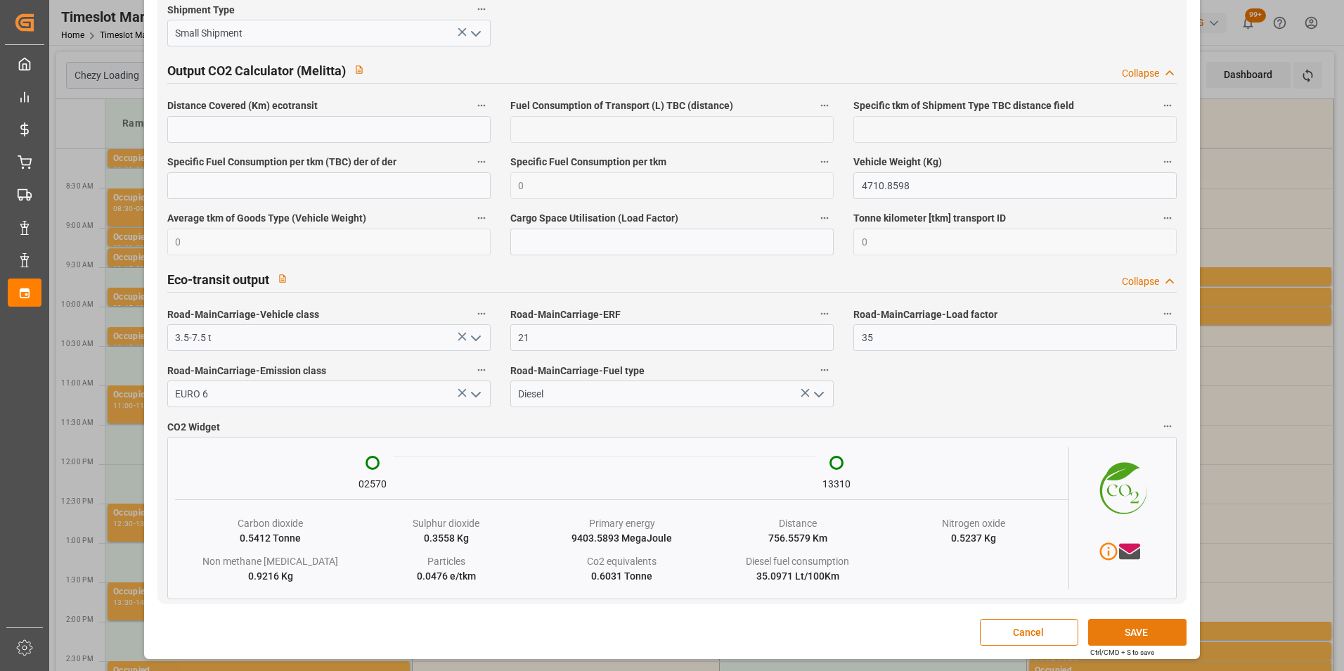
type textarea "[PERSON_NAME]"
click at [1146, 629] on button "SAVE" at bounding box center [1137, 632] width 98 height 27
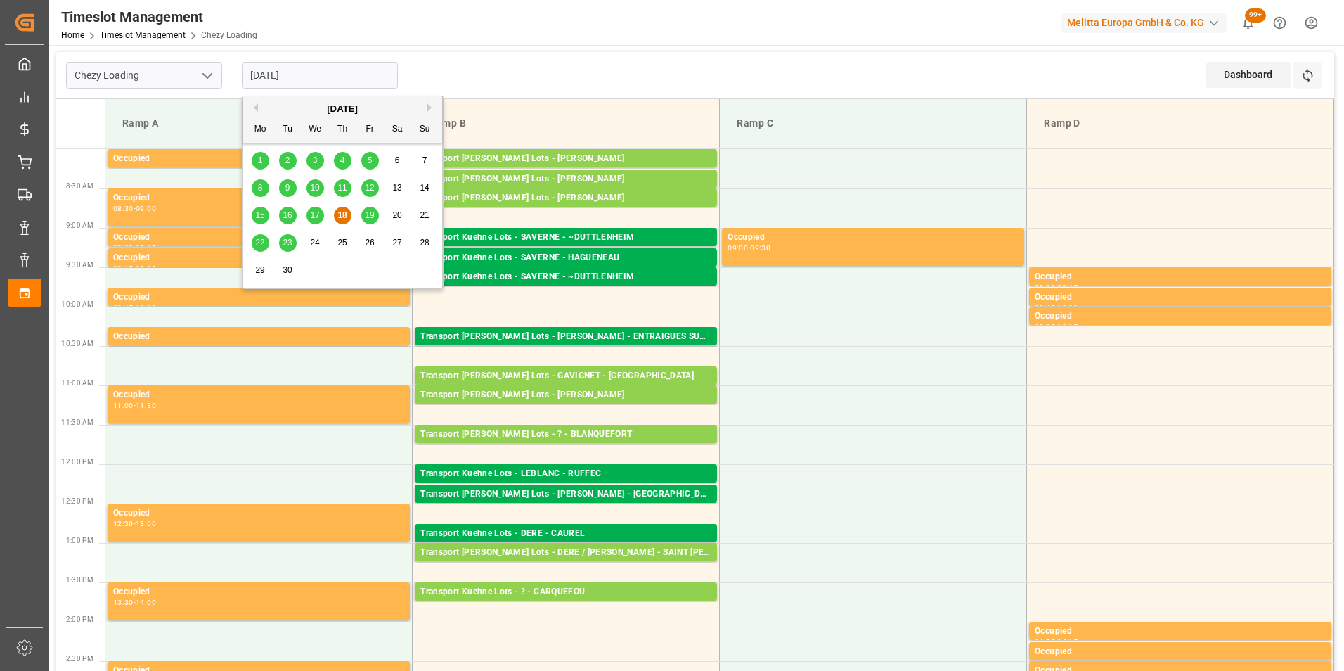
click at [284, 74] on input "[DATE]" at bounding box center [320, 75] width 156 height 27
click at [368, 214] on span "19" at bounding box center [369, 215] width 9 height 10
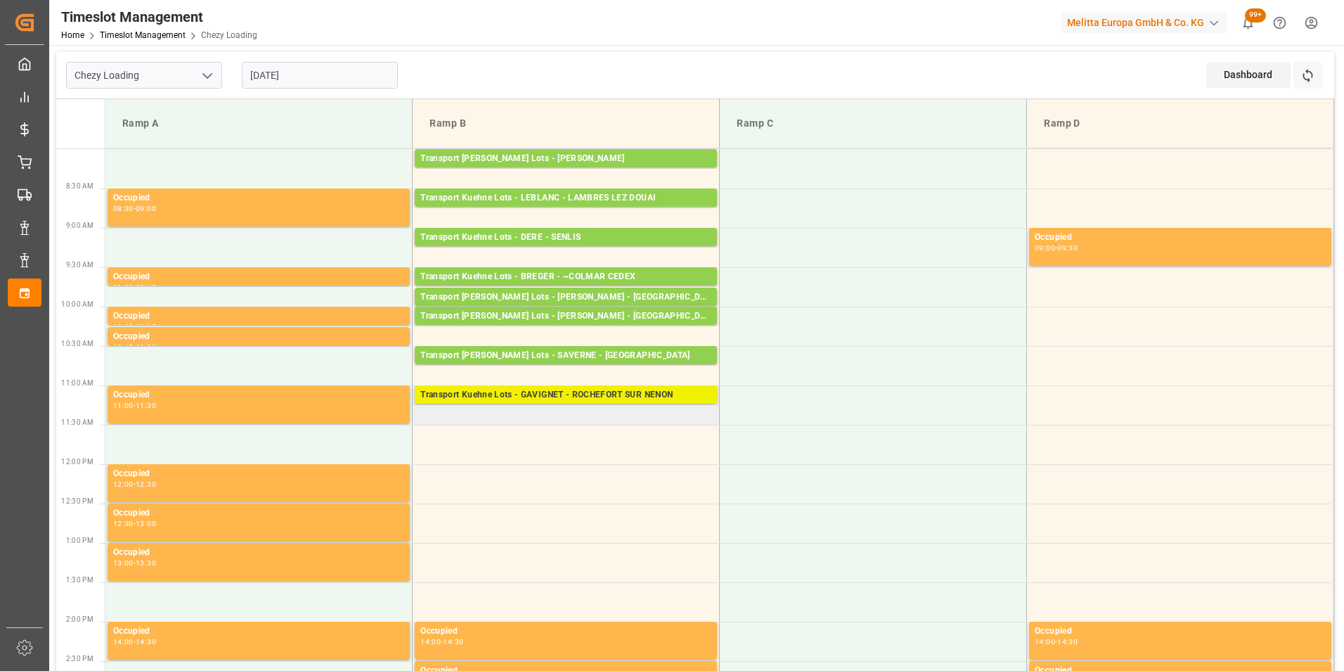
click at [601, 396] on div "Transport Kuehne Lots - GAVIGNET - ROCHEFORT SUR NENON" at bounding box center [565, 395] width 291 height 14
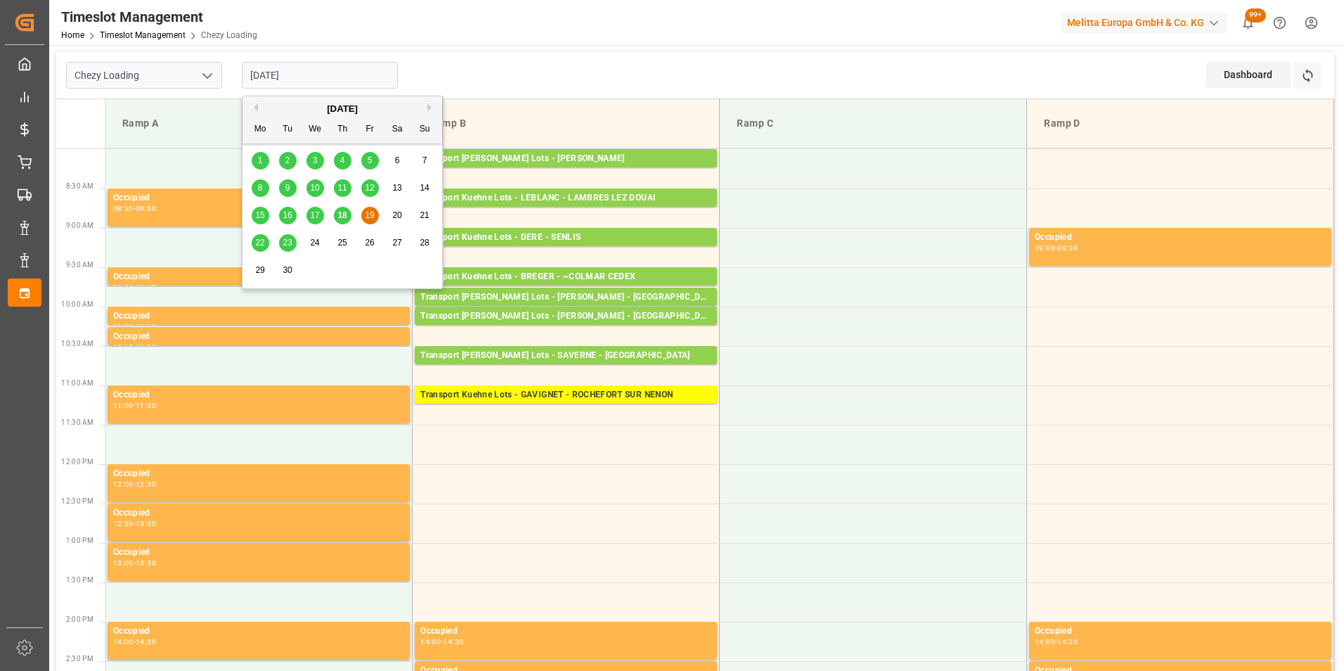
click at [306, 65] on input "[DATE]" at bounding box center [320, 75] width 156 height 27
drag, startPoint x: 351, startPoint y: 218, endPoint x: 343, endPoint y: 214, distance: 9.4
click at [348, 217] on div "15 16 17 18 19 20 21" at bounding box center [343, 215] width 192 height 27
click at [343, 214] on span "18" at bounding box center [341, 215] width 9 height 10
type input "[DATE]"
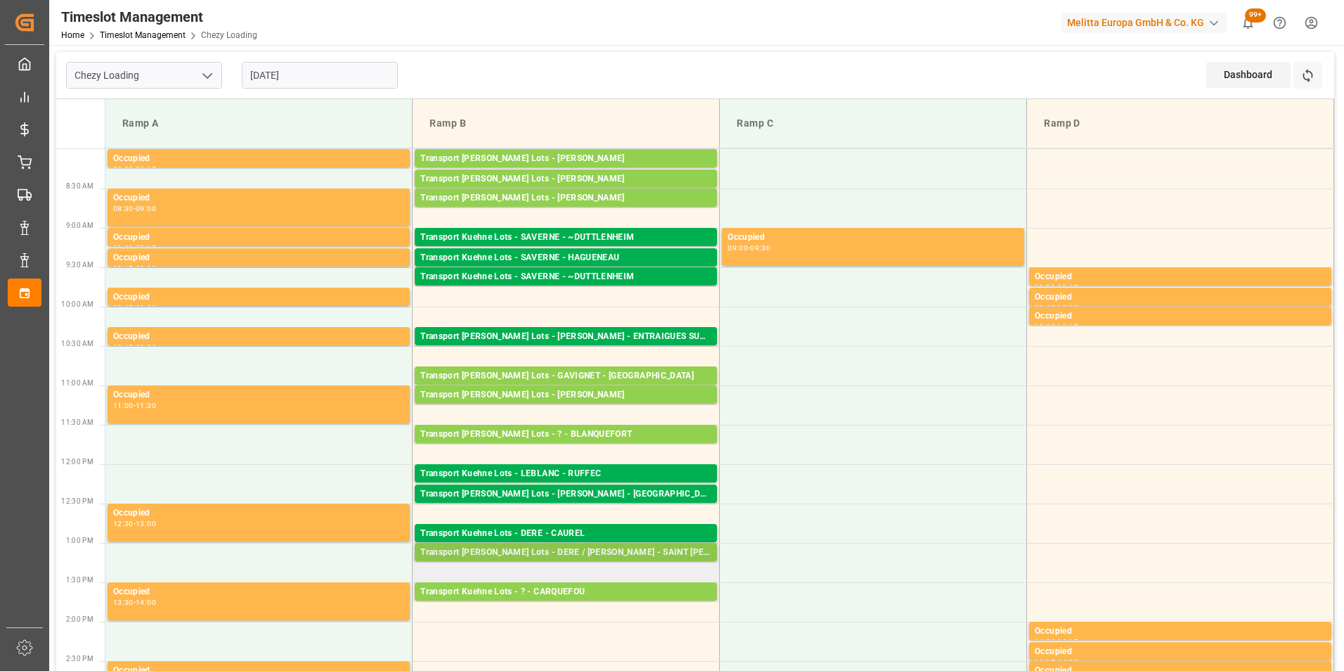
click at [600, 554] on div "Transport [PERSON_NAME] Lots - DERE / [PERSON_NAME] - SAINT [PERSON_NAME] DU CR…" at bounding box center [565, 552] width 291 height 14
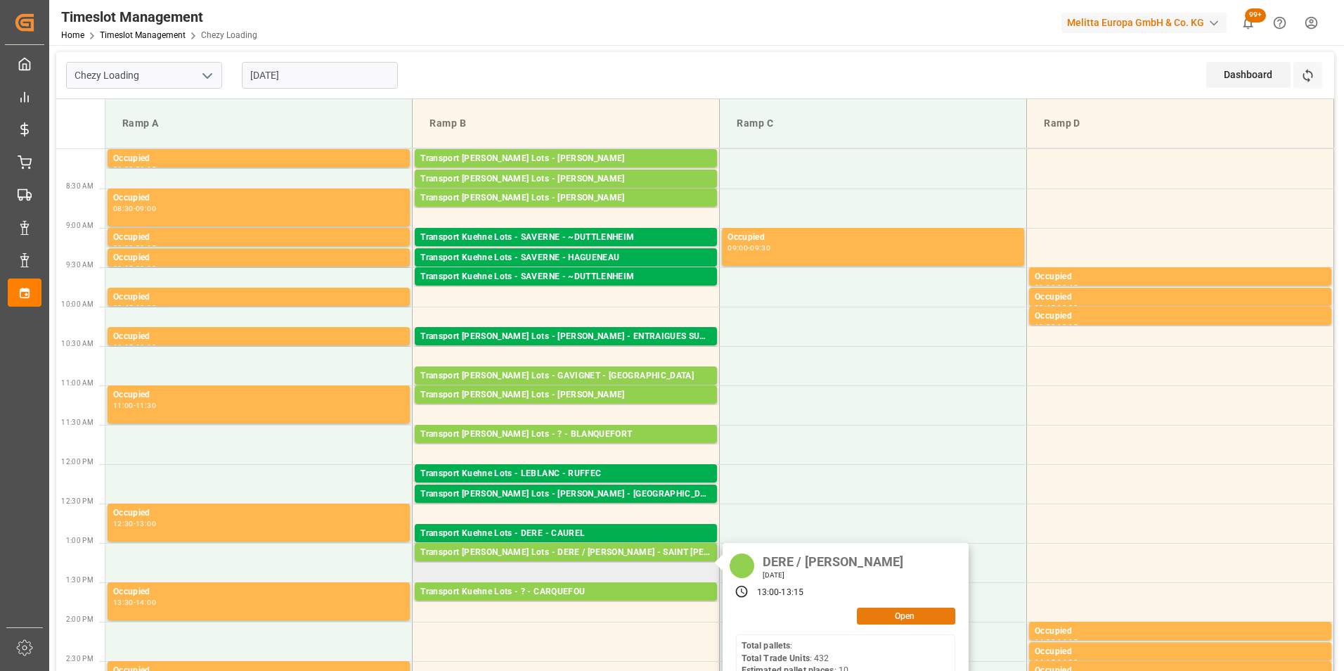
click at [885, 612] on button "Open" at bounding box center [906, 615] width 98 height 17
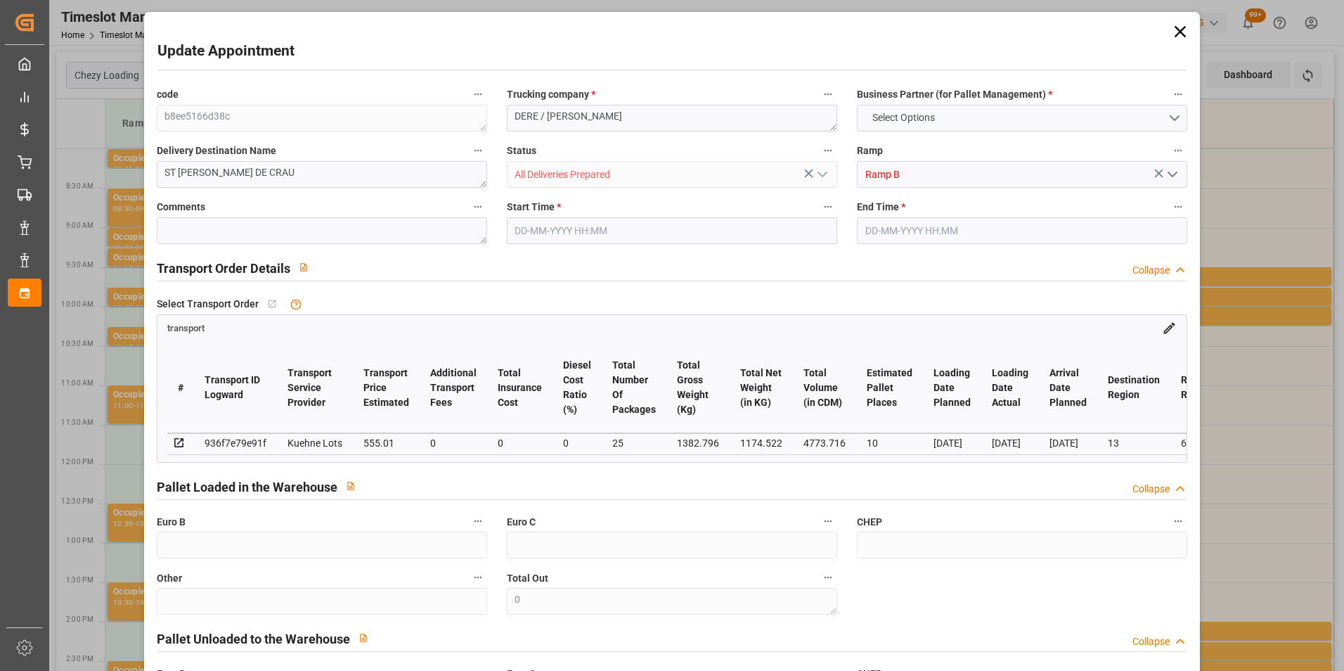
type input "10"
type input "555.01"
type input "0"
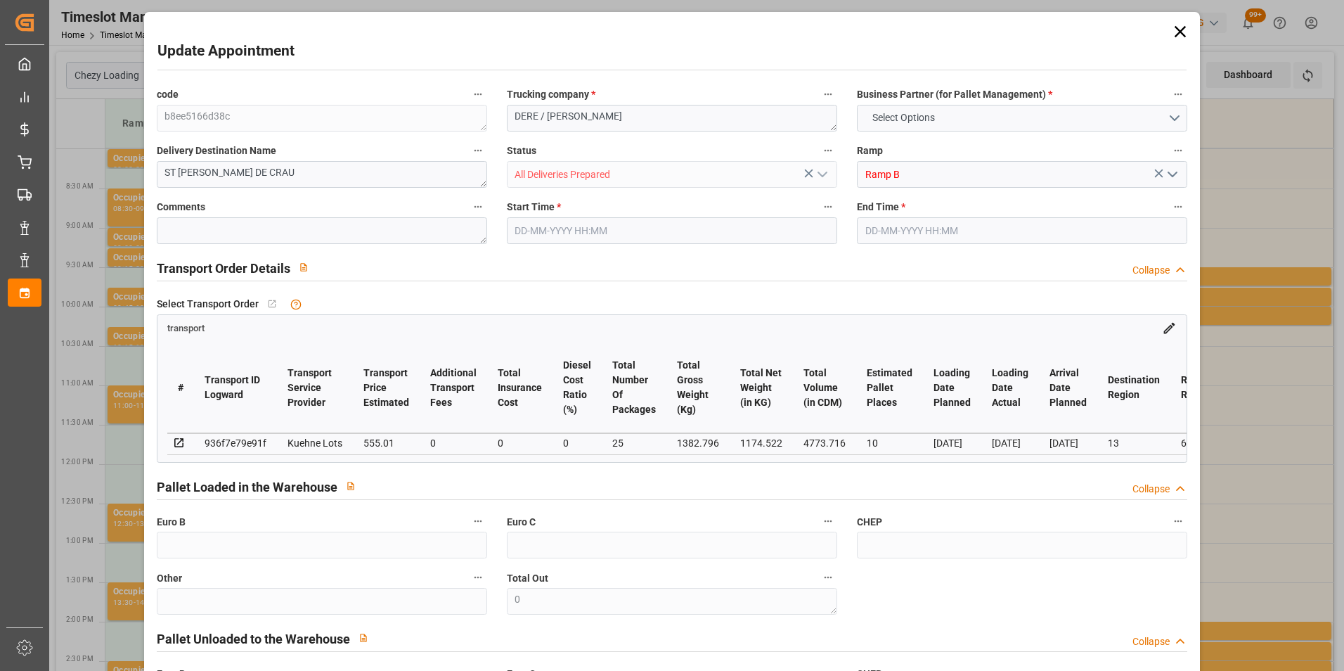
type input "555.01"
type input "0"
type input "25"
type input "1174.522"
type input "2440.796"
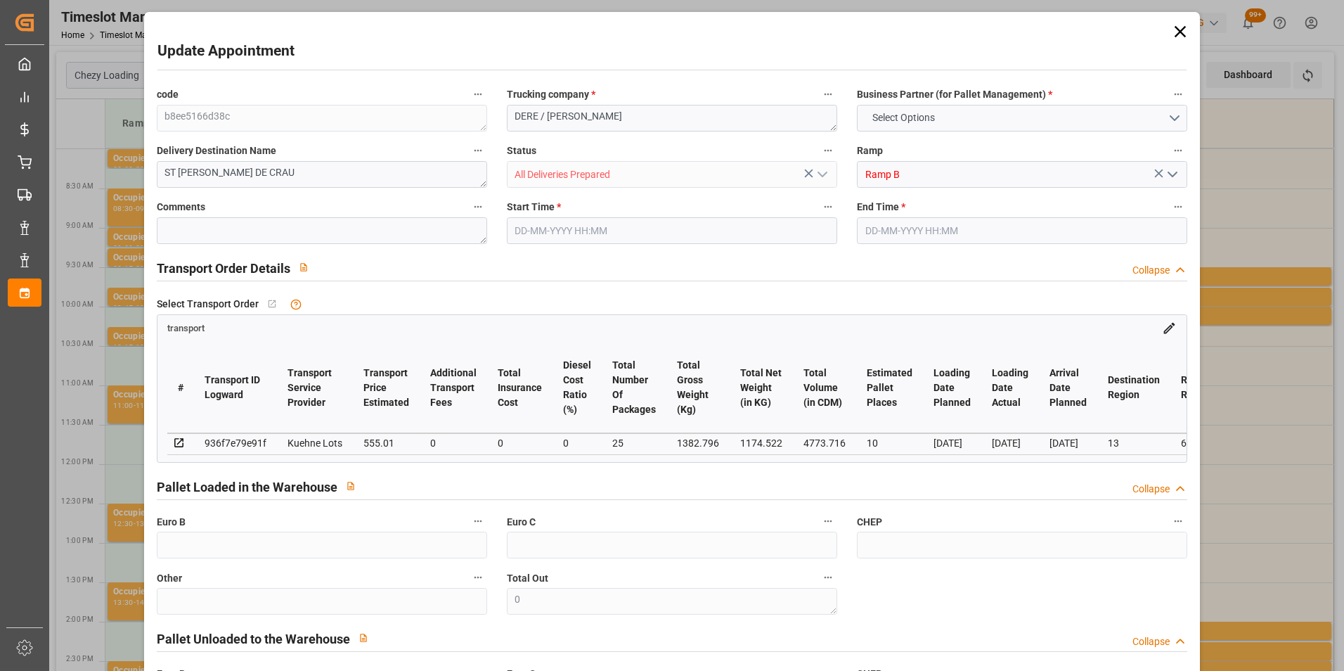
type input "4773.716"
type input "13"
type input "0"
type input "432"
type input "46"
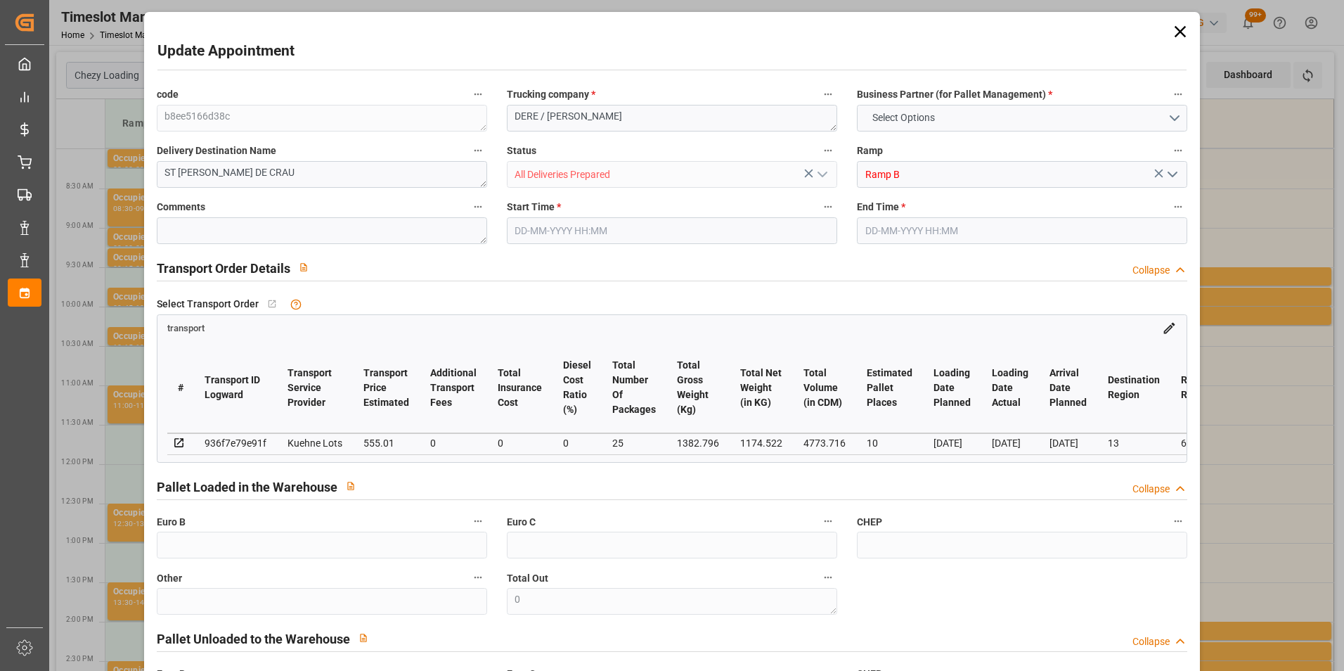
type input "101"
type input "1382.796"
type input "0"
type input "4710.8598"
type input "0"
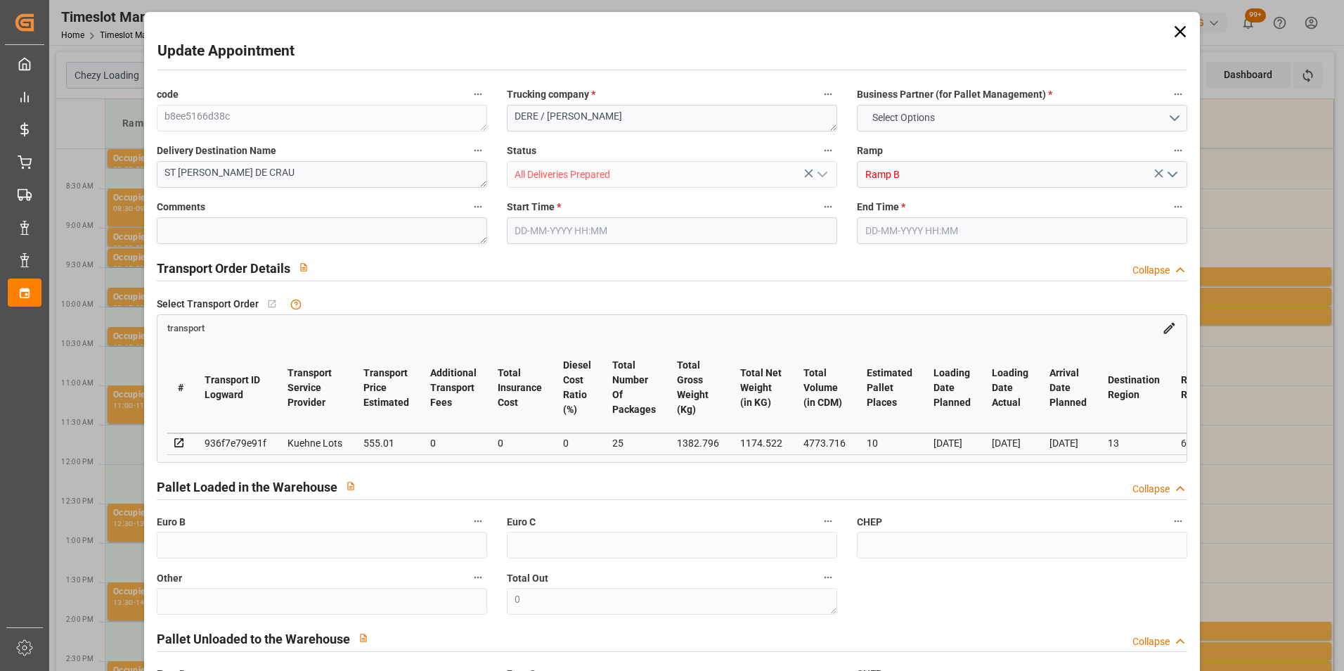
type input "0"
type input "21"
type input "35"
type input "[DATE] 13:00"
type input "[DATE] 13:15"
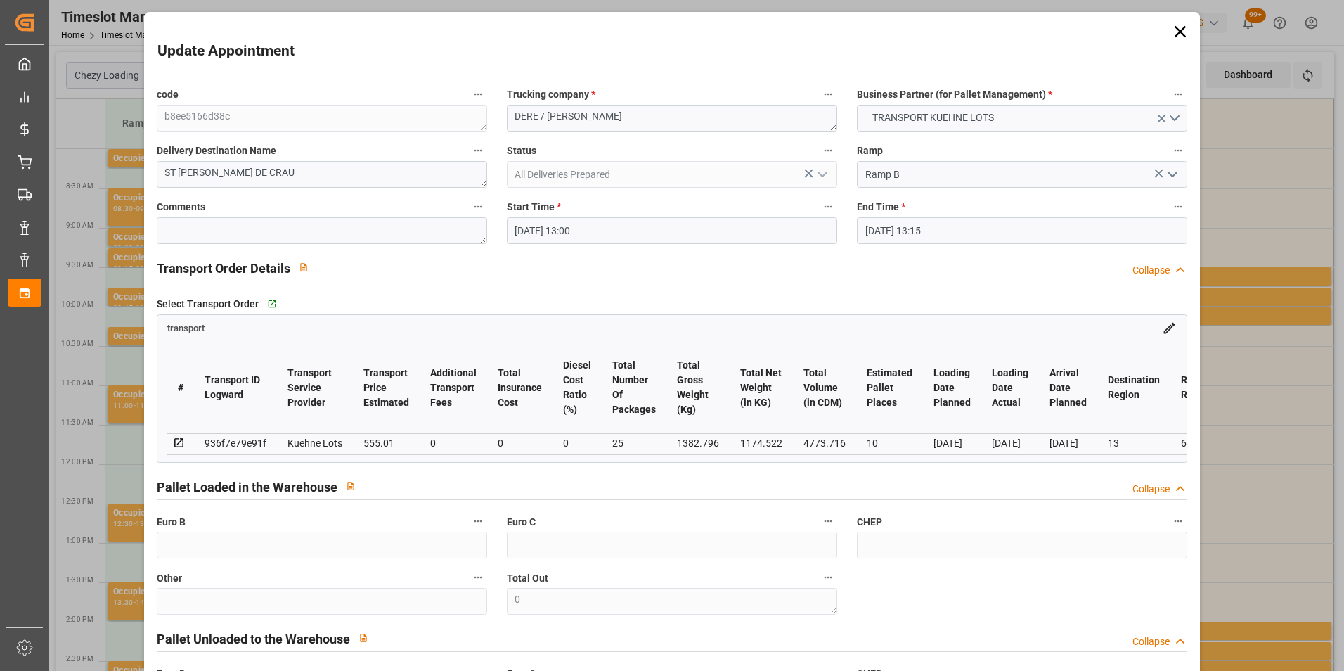
type input "[DATE] 12:53"
type input "[DATE] 11:25"
type input "[DATE]"
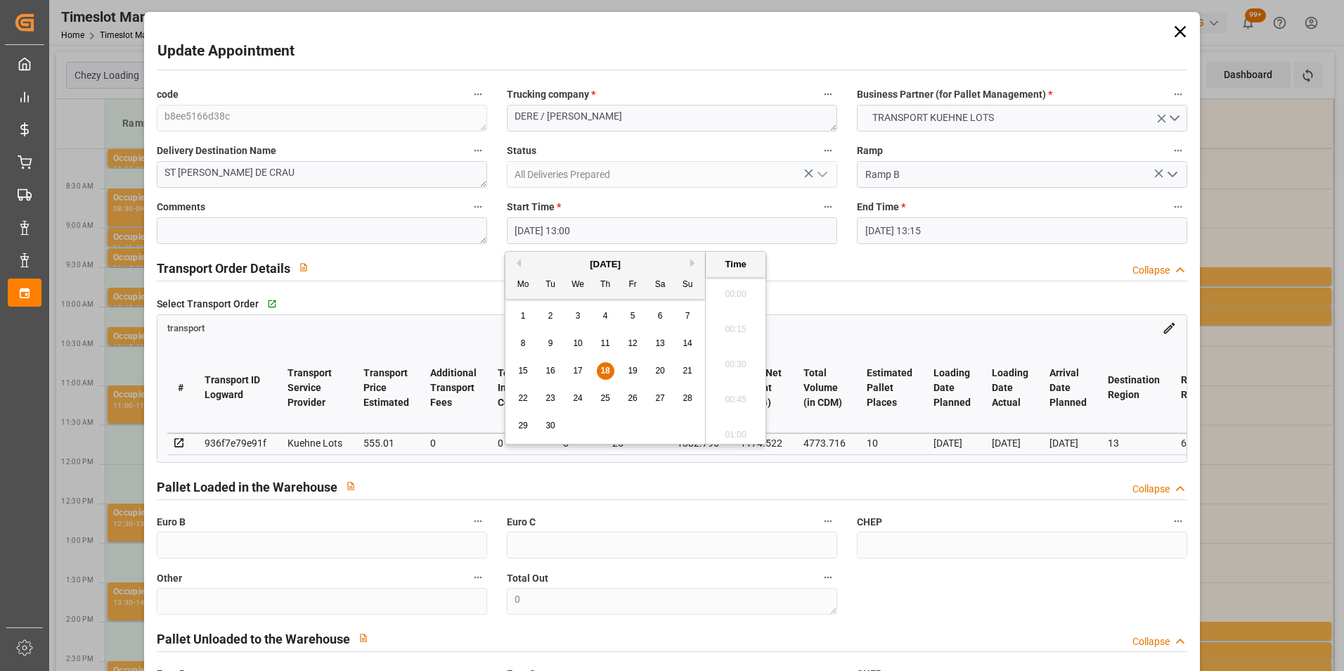
click at [550, 230] on input "[DATE] 13:00" at bounding box center [672, 230] width 330 height 27
click at [626, 368] on div "19" at bounding box center [633, 371] width 18 height 17
click at [742, 284] on li "12:30" at bounding box center [736, 289] width 60 height 35
type input "[DATE] 12:30"
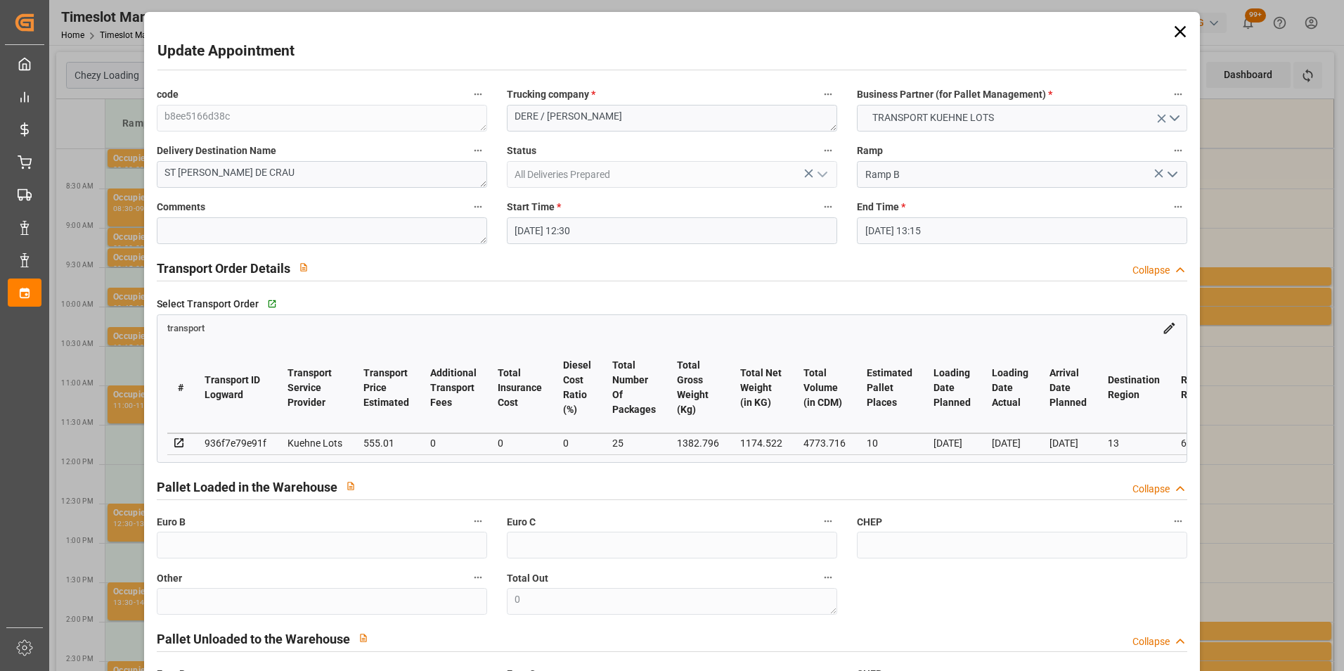
click at [890, 232] on input "[DATE] 13:15" at bounding box center [1022, 230] width 330 height 27
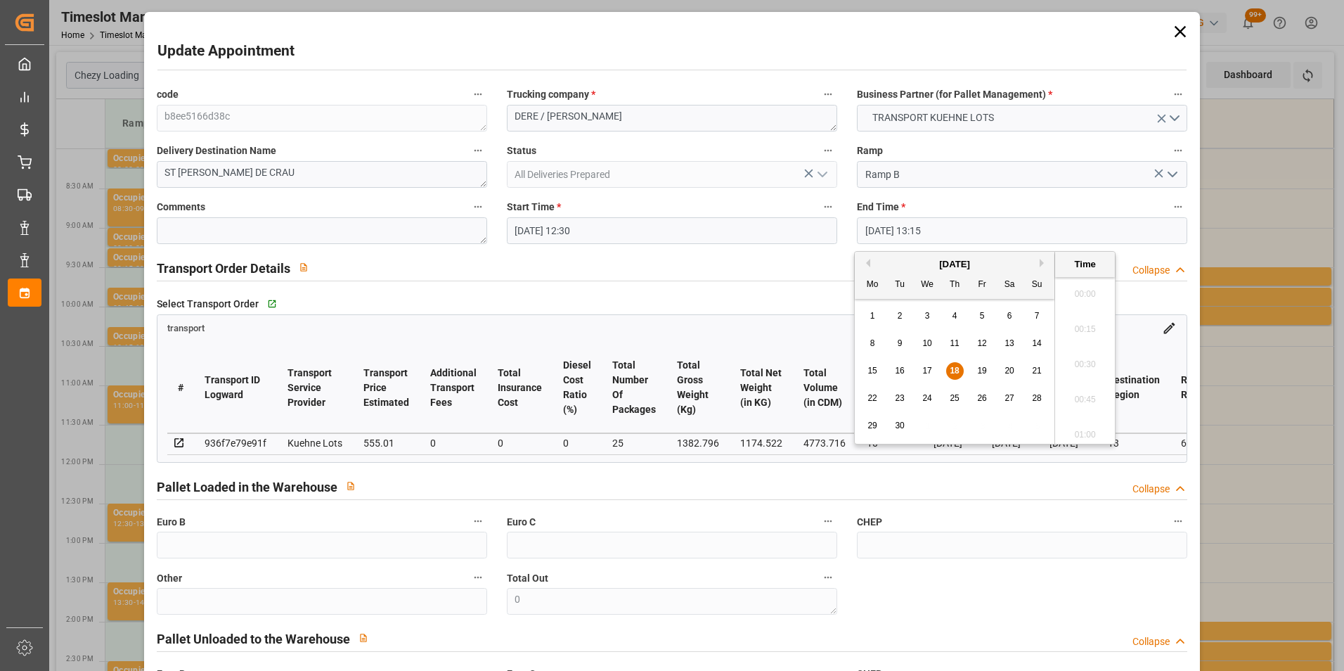
scroll to position [1797, 0]
click at [985, 370] on span "19" at bounding box center [981, 371] width 9 height 10
type input "[DATE] 13:15"
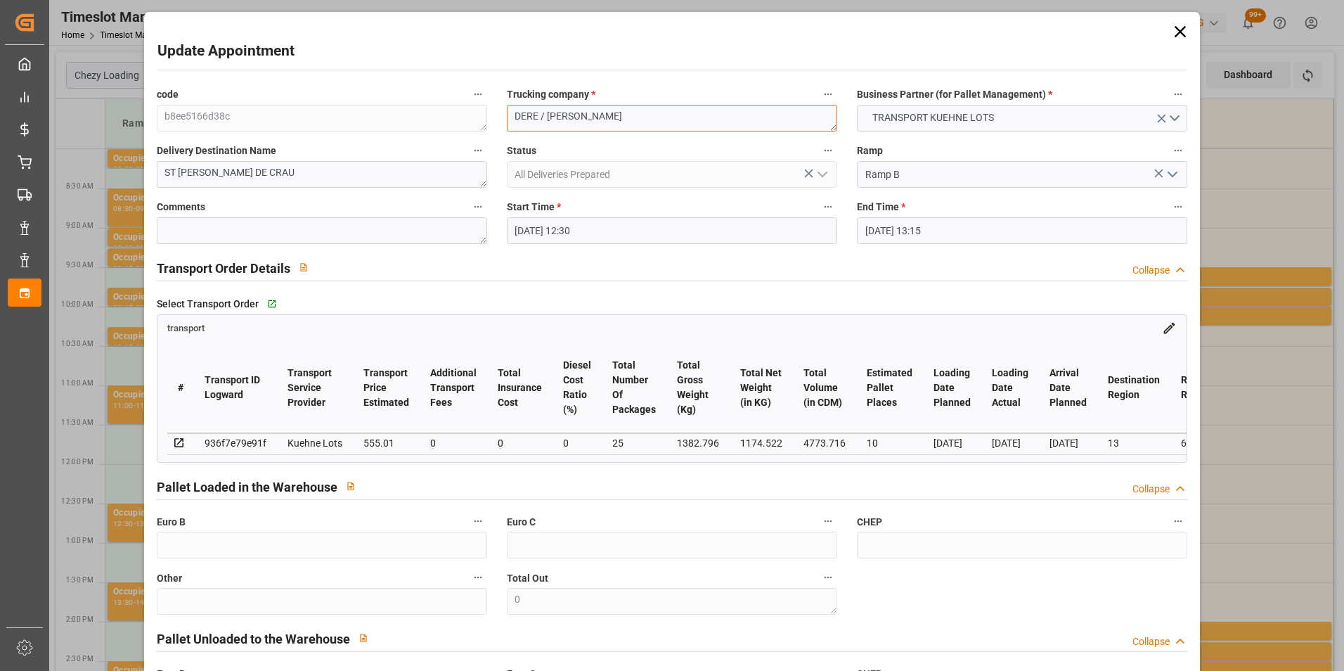
click at [432, 115] on div "code b8ee5166d38c Trucking company * DERE / [PERSON_NAME] Business Partner (for…" at bounding box center [672, 426] width 1051 height 692
type textarea "[PERSON_NAME]"
click at [930, 233] on input "[DATE] 13:15" at bounding box center [1022, 230] width 330 height 27
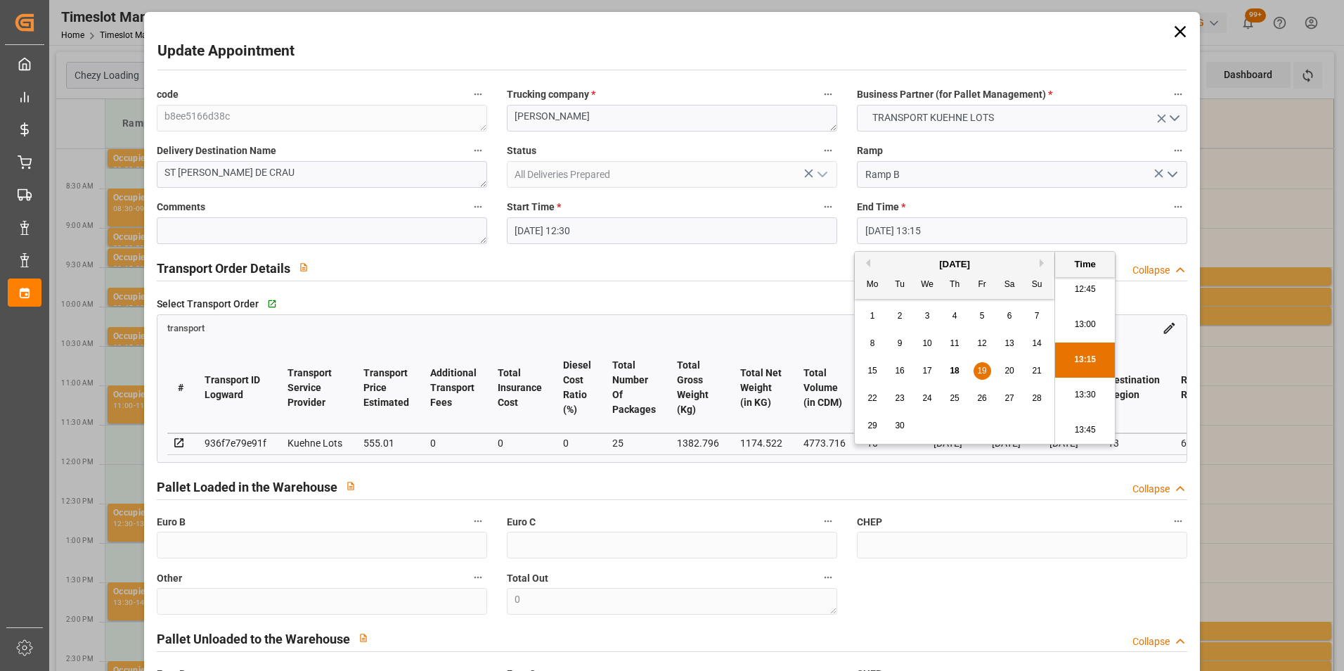
scroll to position [1727, 0]
click at [1094, 354] on li "12:45" at bounding box center [1085, 359] width 60 height 35
type input "[DATE] 12:45"
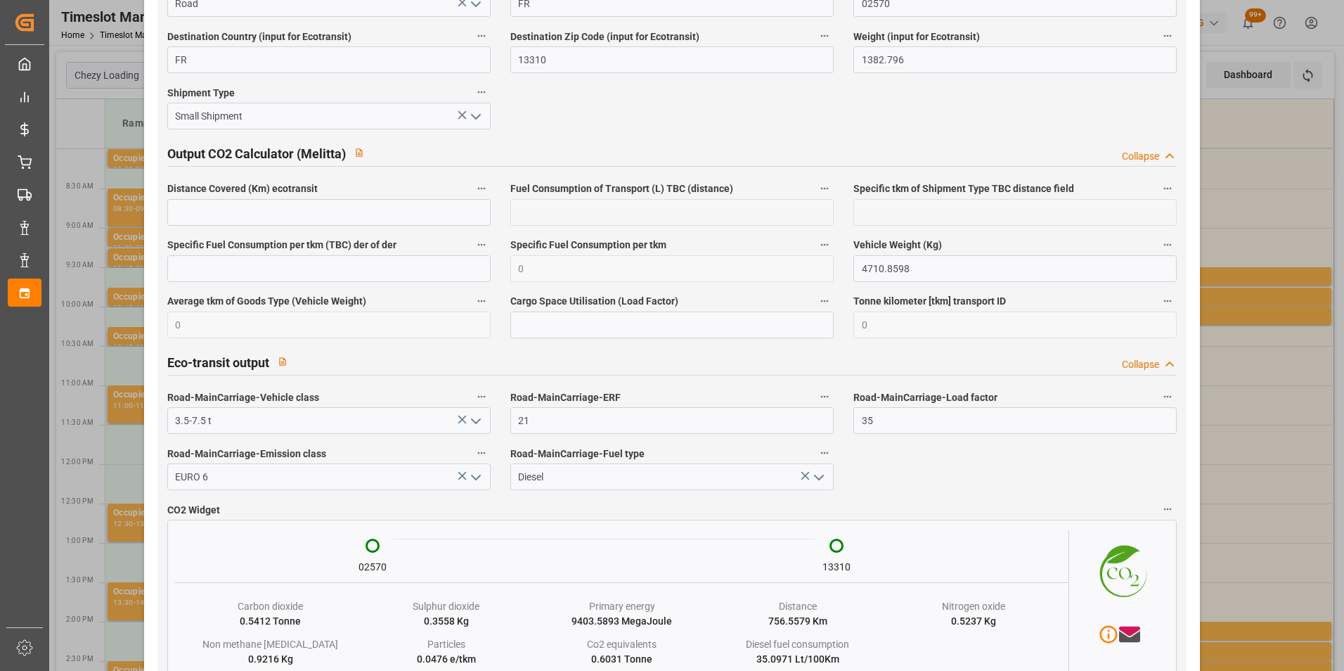
scroll to position [2315, 0]
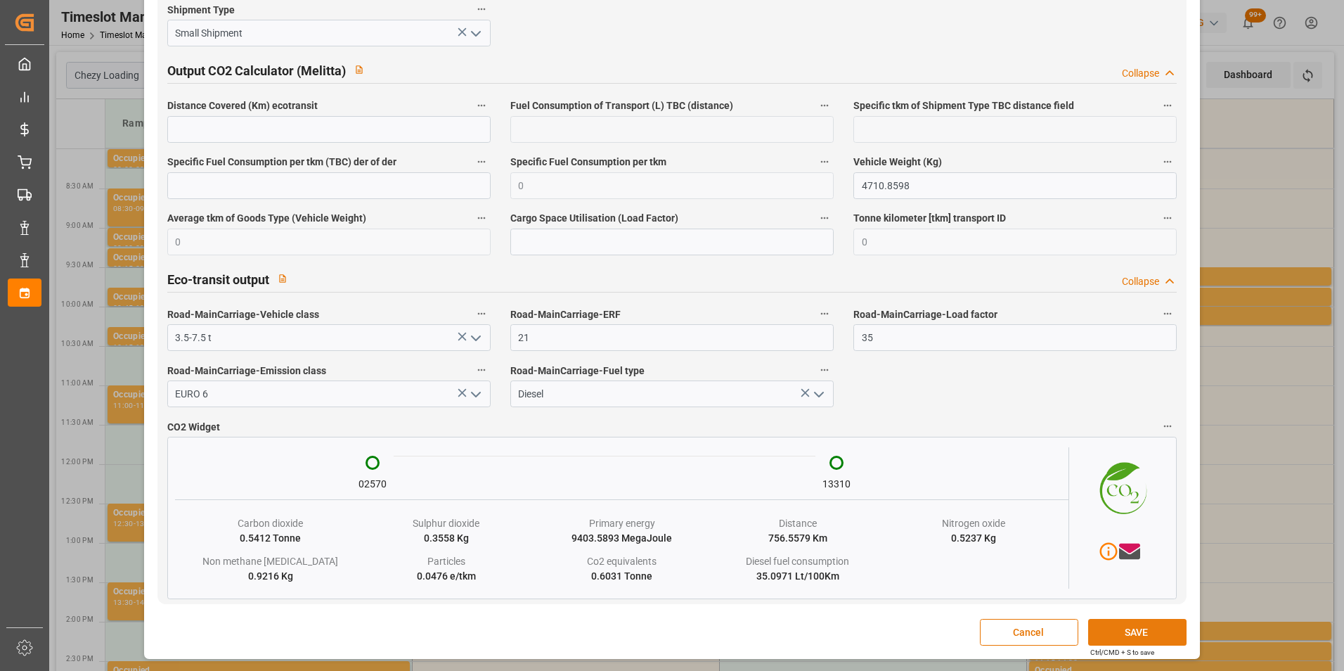
click at [1130, 636] on button "SAVE" at bounding box center [1137, 632] width 98 height 27
